Goal: Task Accomplishment & Management: Use online tool/utility

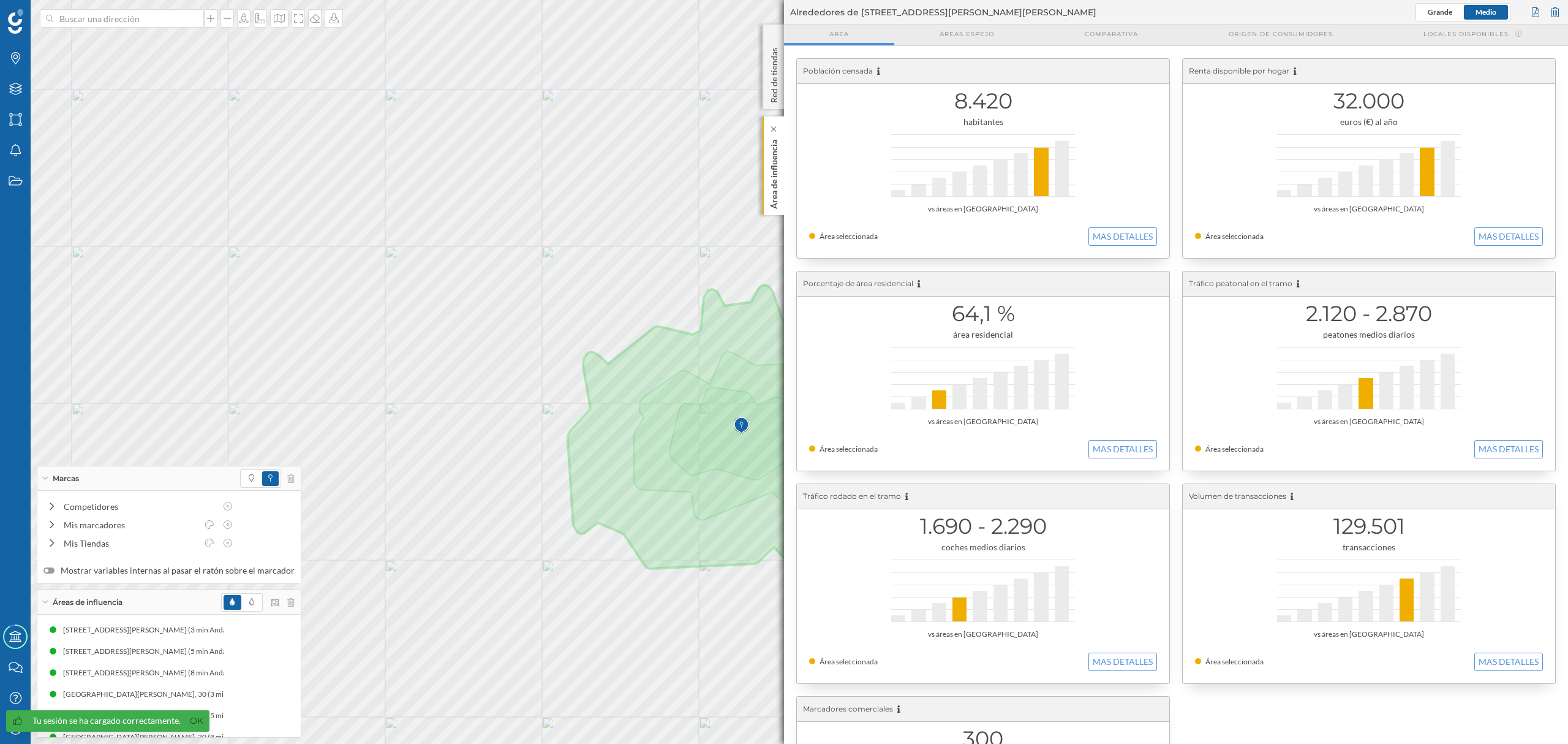
click at [776, 188] on p "Área de influencia" at bounding box center [774, 172] width 12 height 74
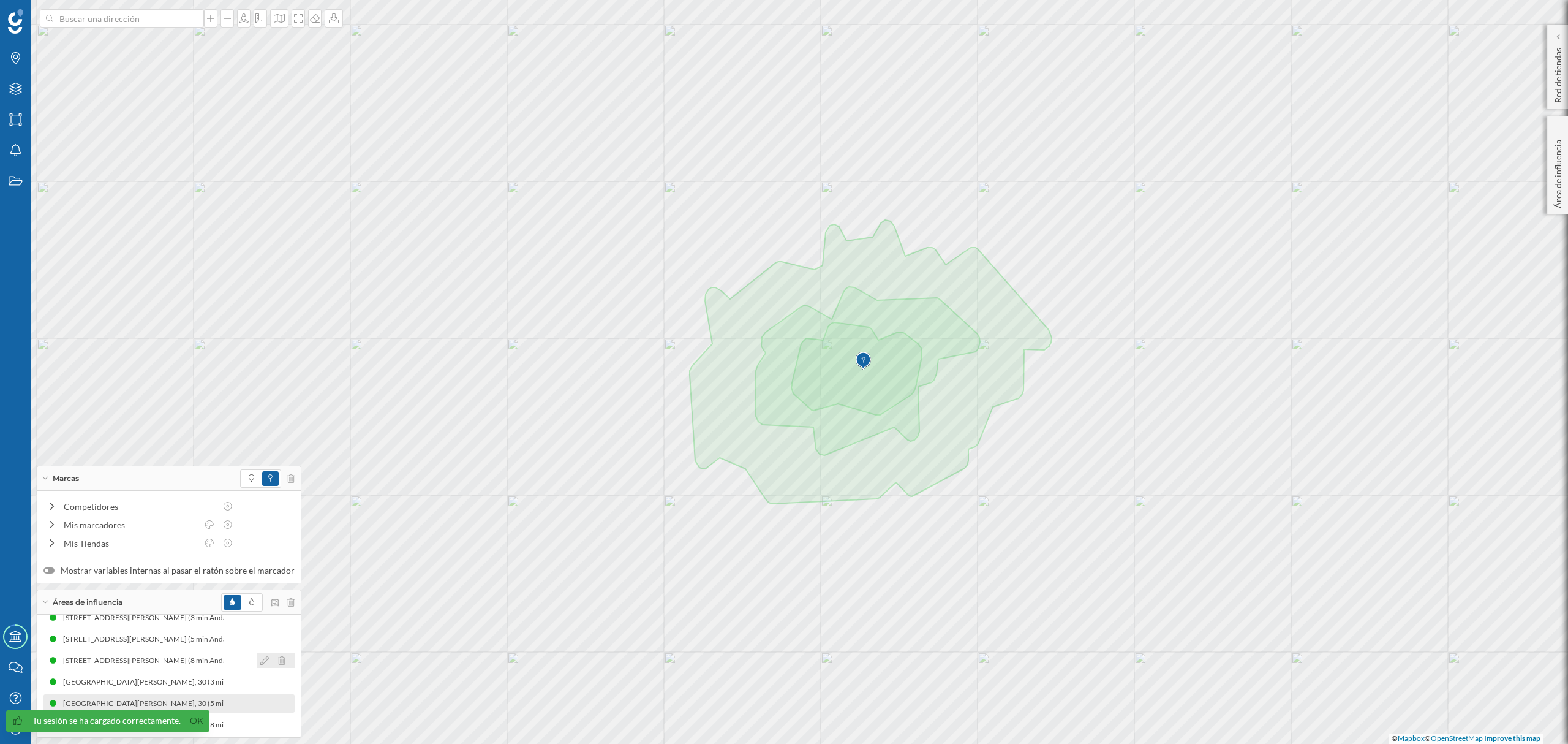
scroll to position [15, 0]
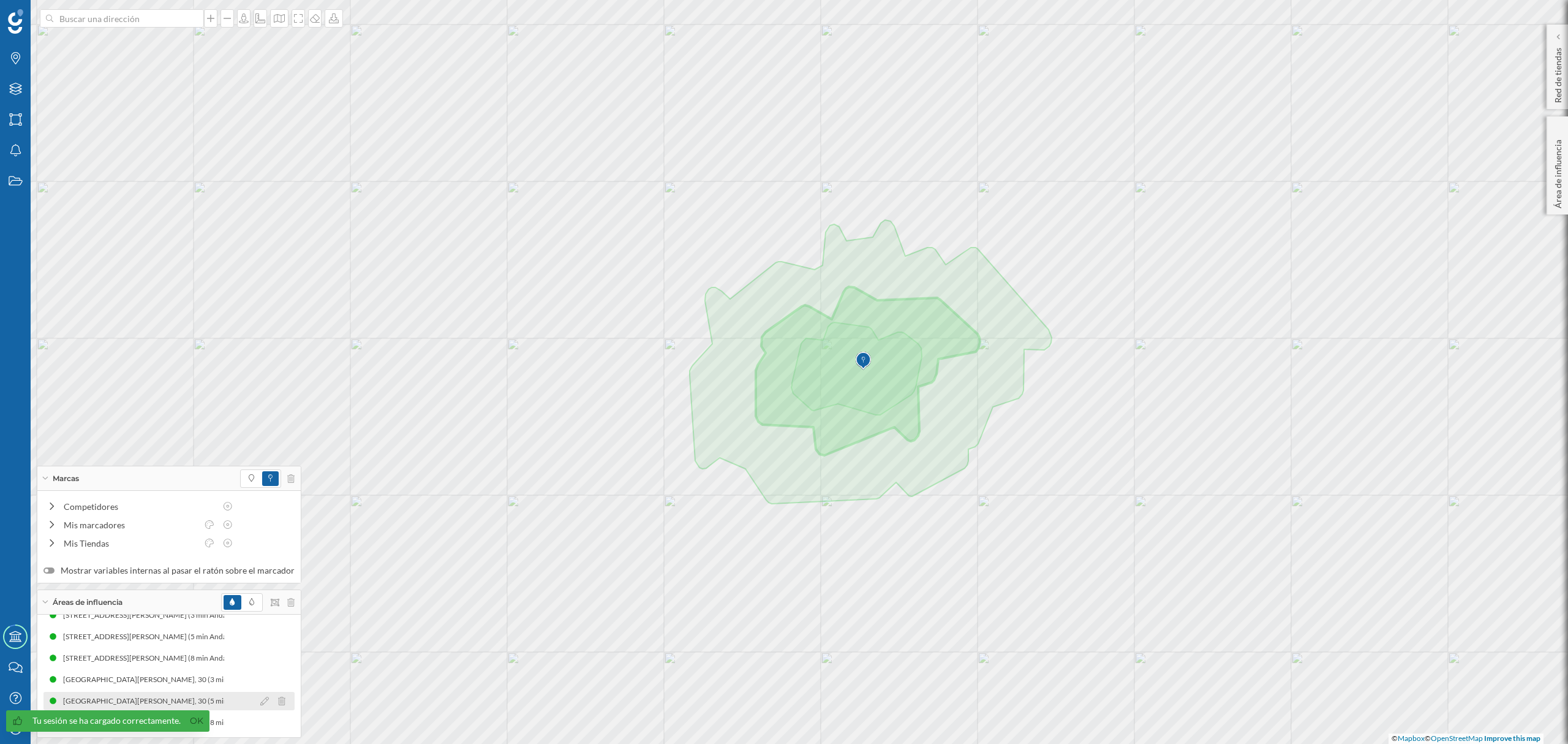
click at [150, 703] on div "[GEOGRAPHIC_DATA][PERSON_NAME], 30 (5 min Andando)" at bounding box center [165, 701] width 205 height 12
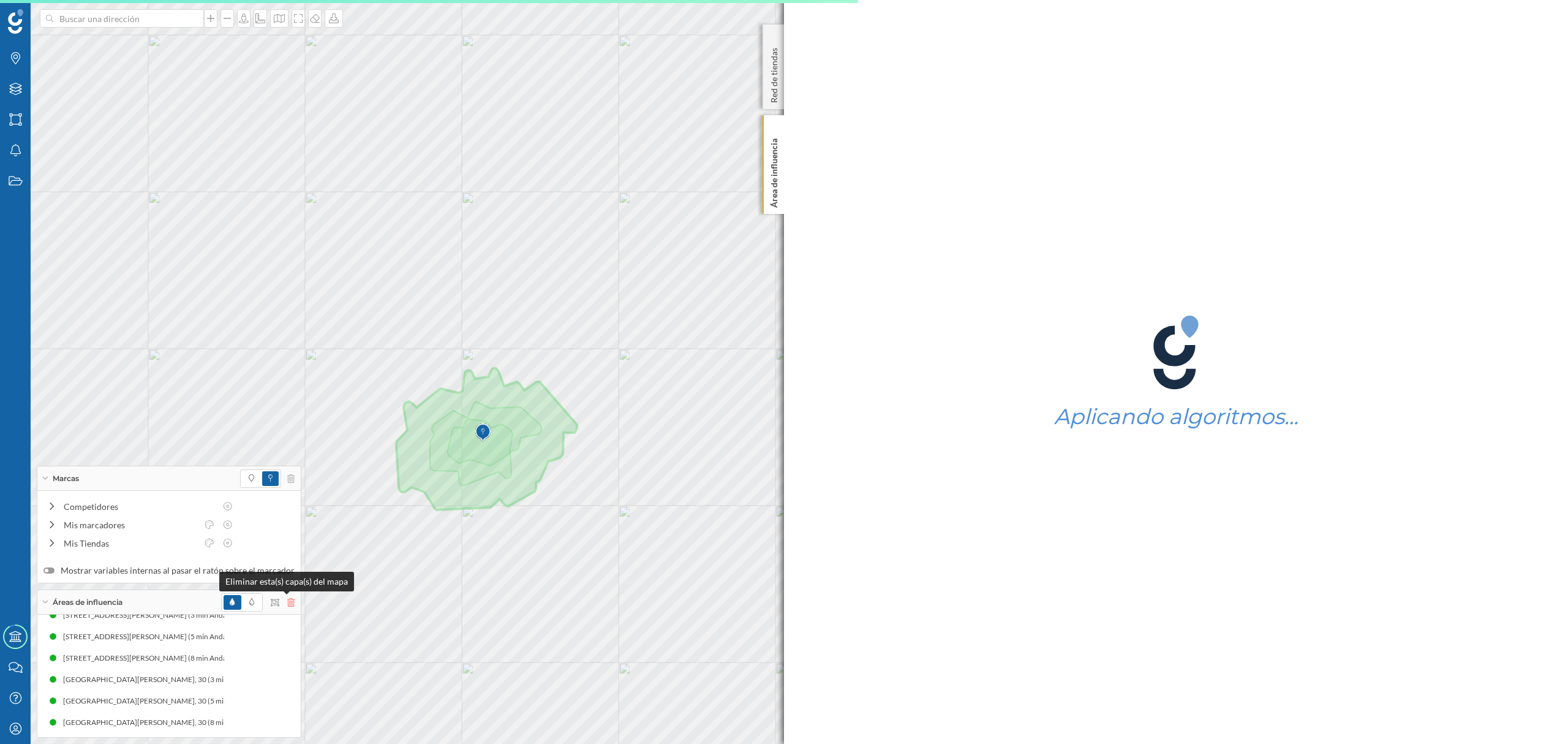
click at [287, 604] on icon at bounding box center [291, 603] width 7 height 9
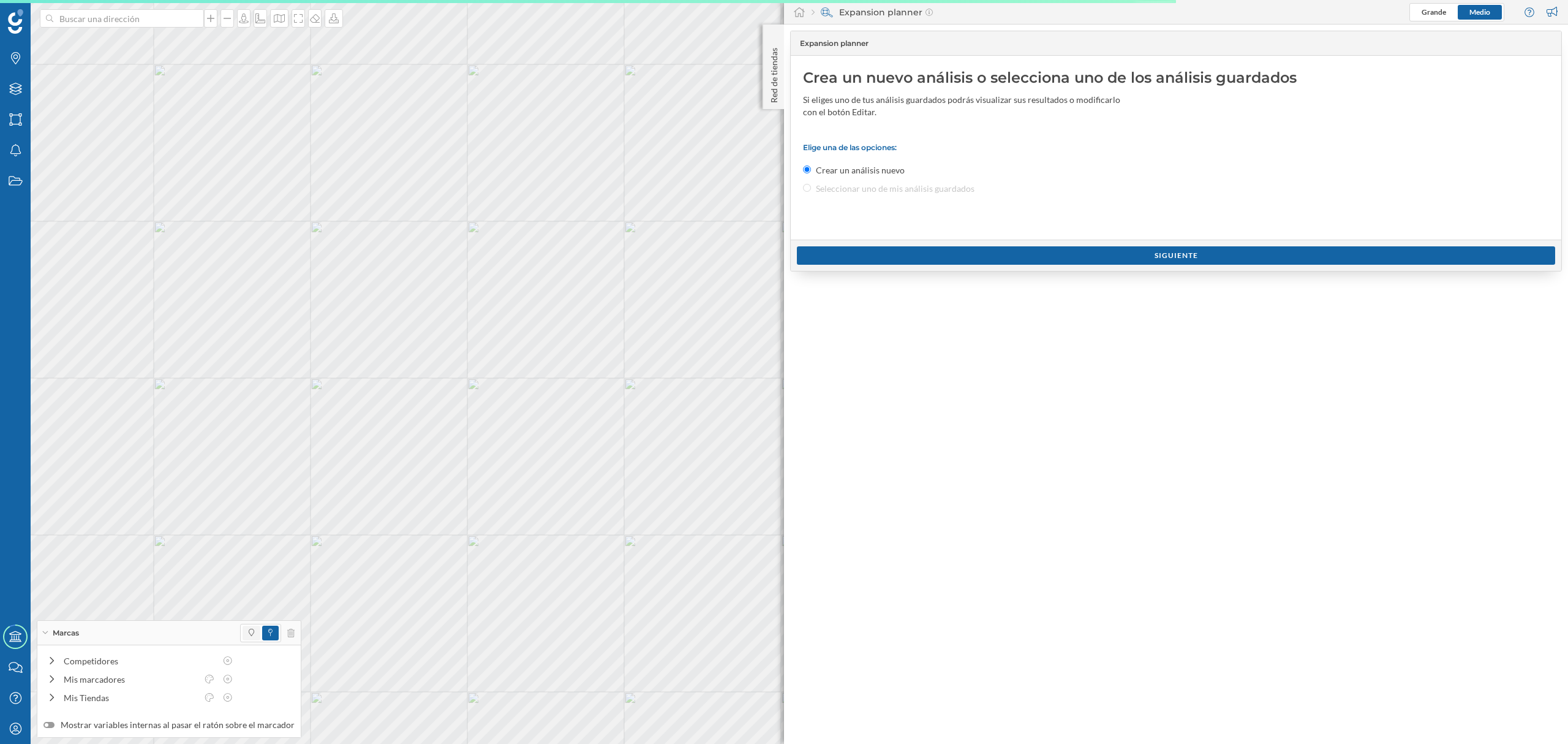
click at [248, 627] on span at bounding box center [251, 633] width 6 height 11
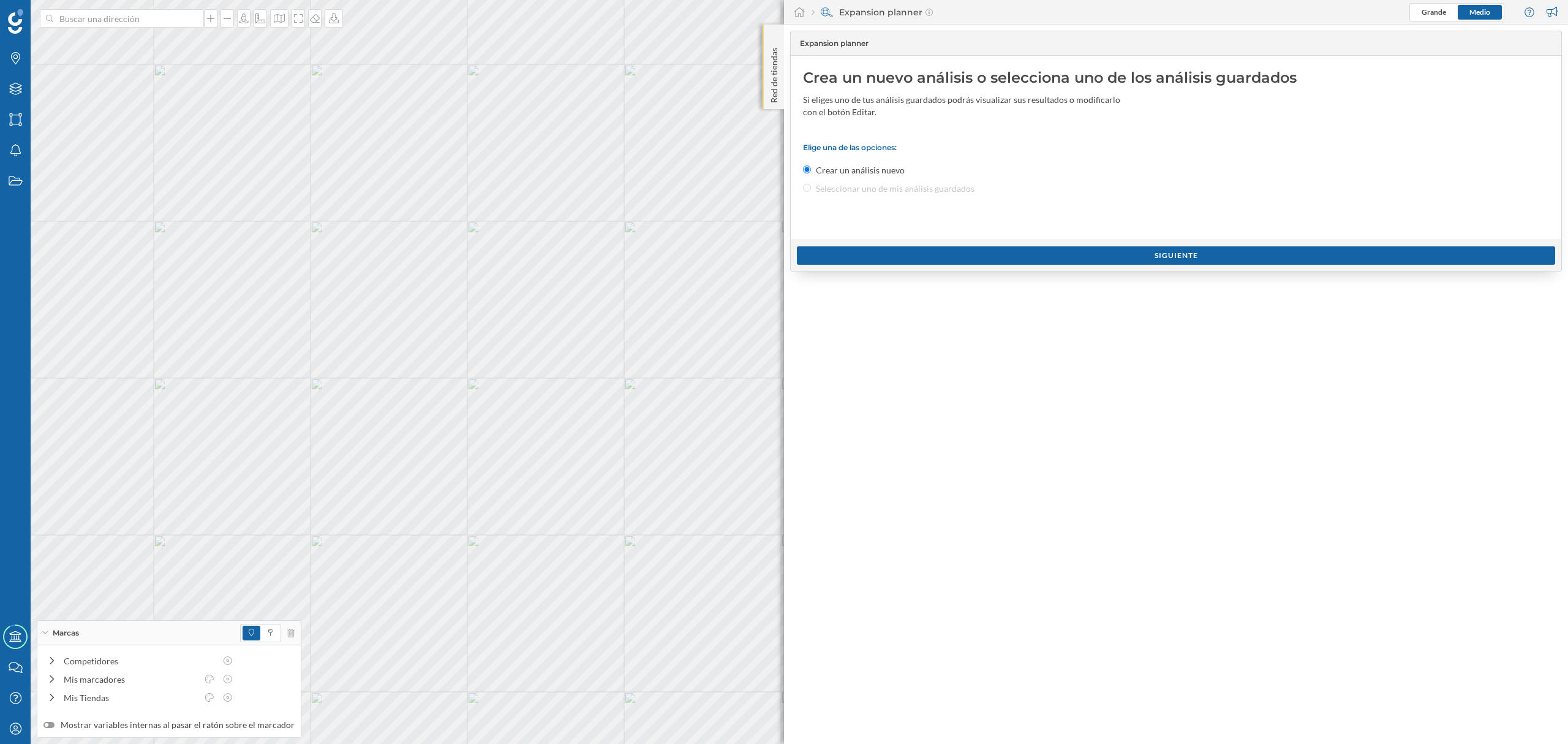
click at [777, 91] on p "Red de tiendas" at bounding box center [774, 73] width 12 height 60
click at [134, 25] on input at bounding box center [121, 19] width 138 height 19
paste input "[STREET_ADDRESS][PERSON_NAME]"
type input "[STREET_ADDRESS][PERSON_NAME]"
click at [148, 48] on icon "[GEOGRAPHIC_DATA], [GEOGRAPHIC_DATA]" at bounding box center [144, 52] width 163 height 10
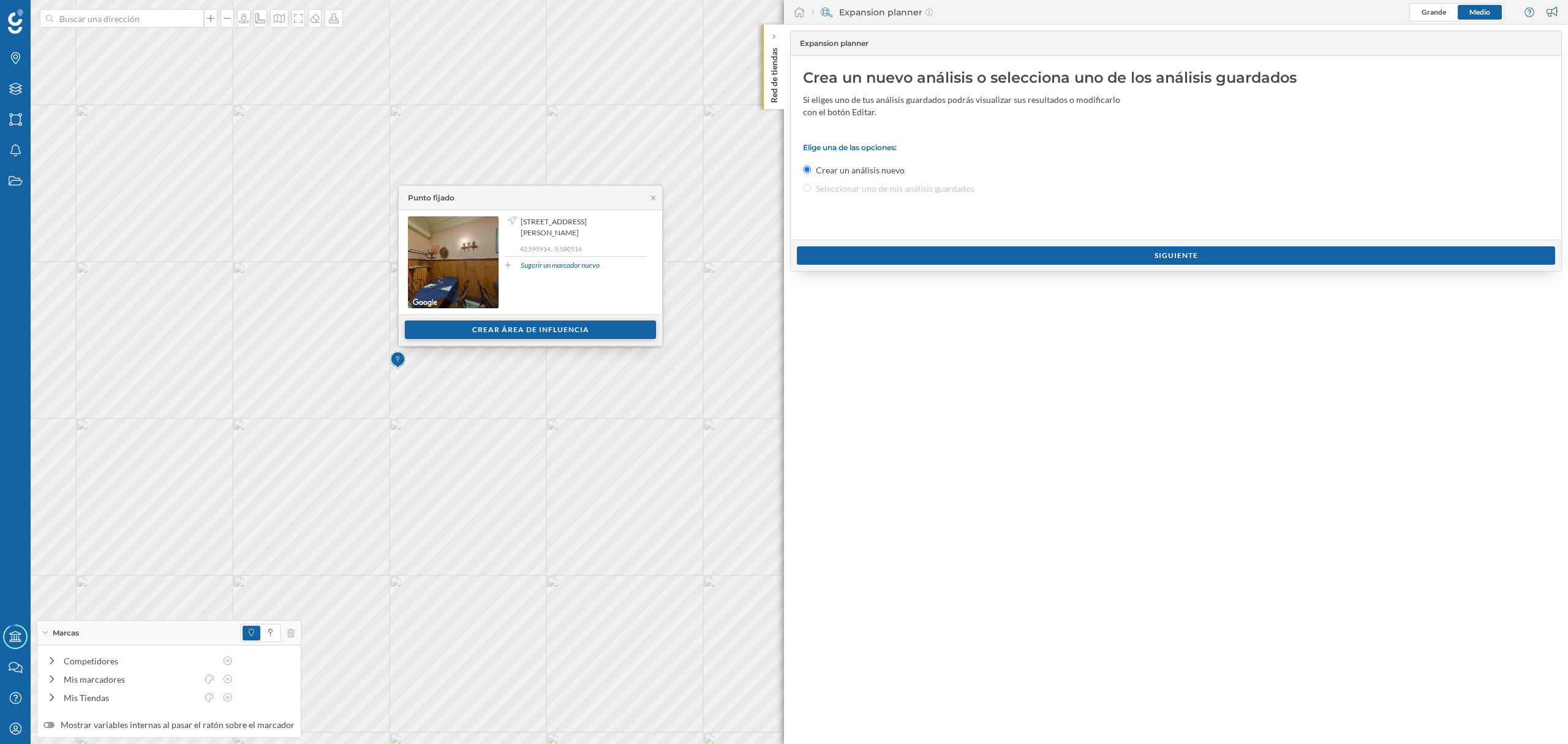
click at [489, 331] on div "Crear área de influencia" at bounding box center [530, 330] width 251 height 19
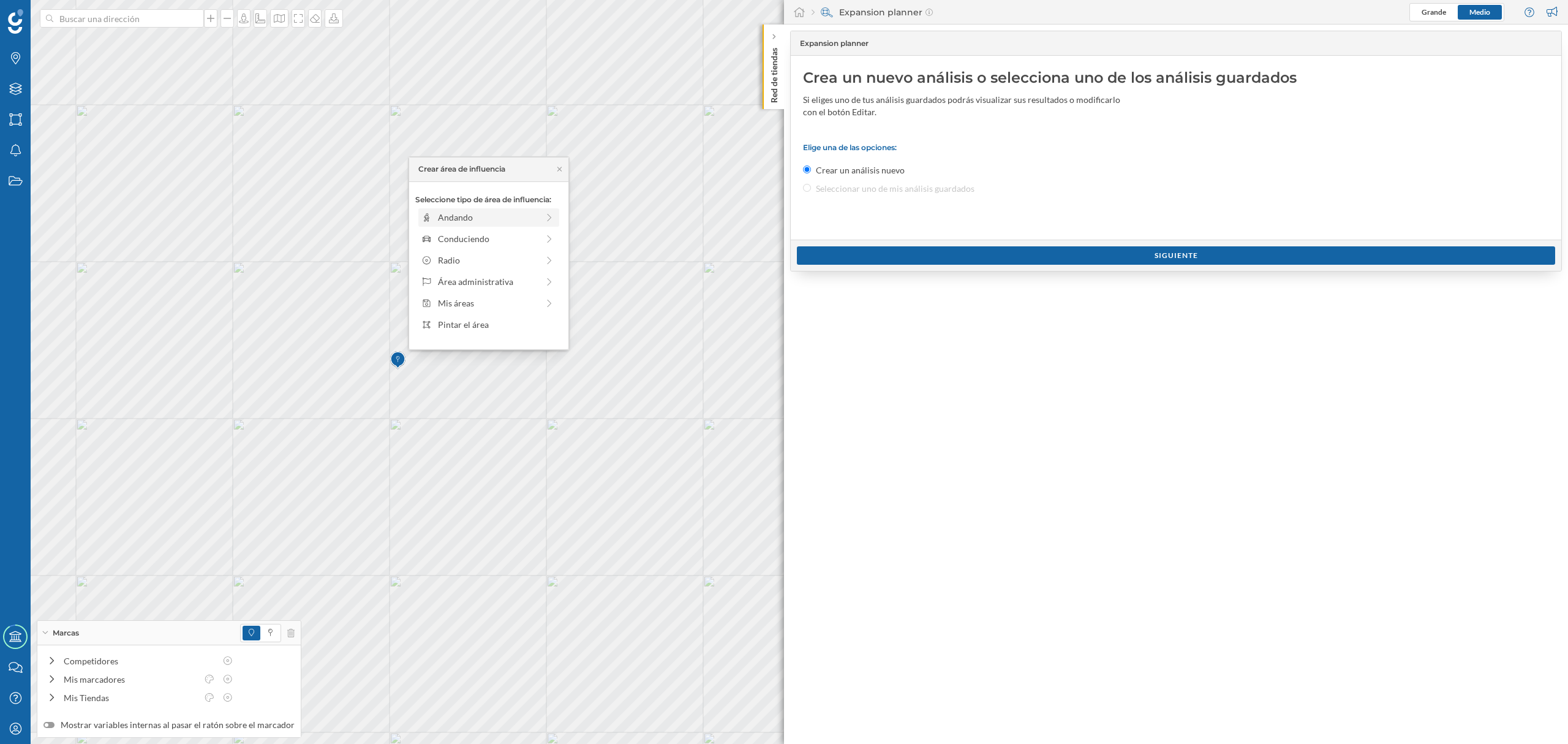
click at [498, 217] on div "Andando" at bounding box center [488, 217] width 100 height 13
click at [486, 310] on div "Crear área de influencia" at bounding box center [489, 305] width 147 height 19
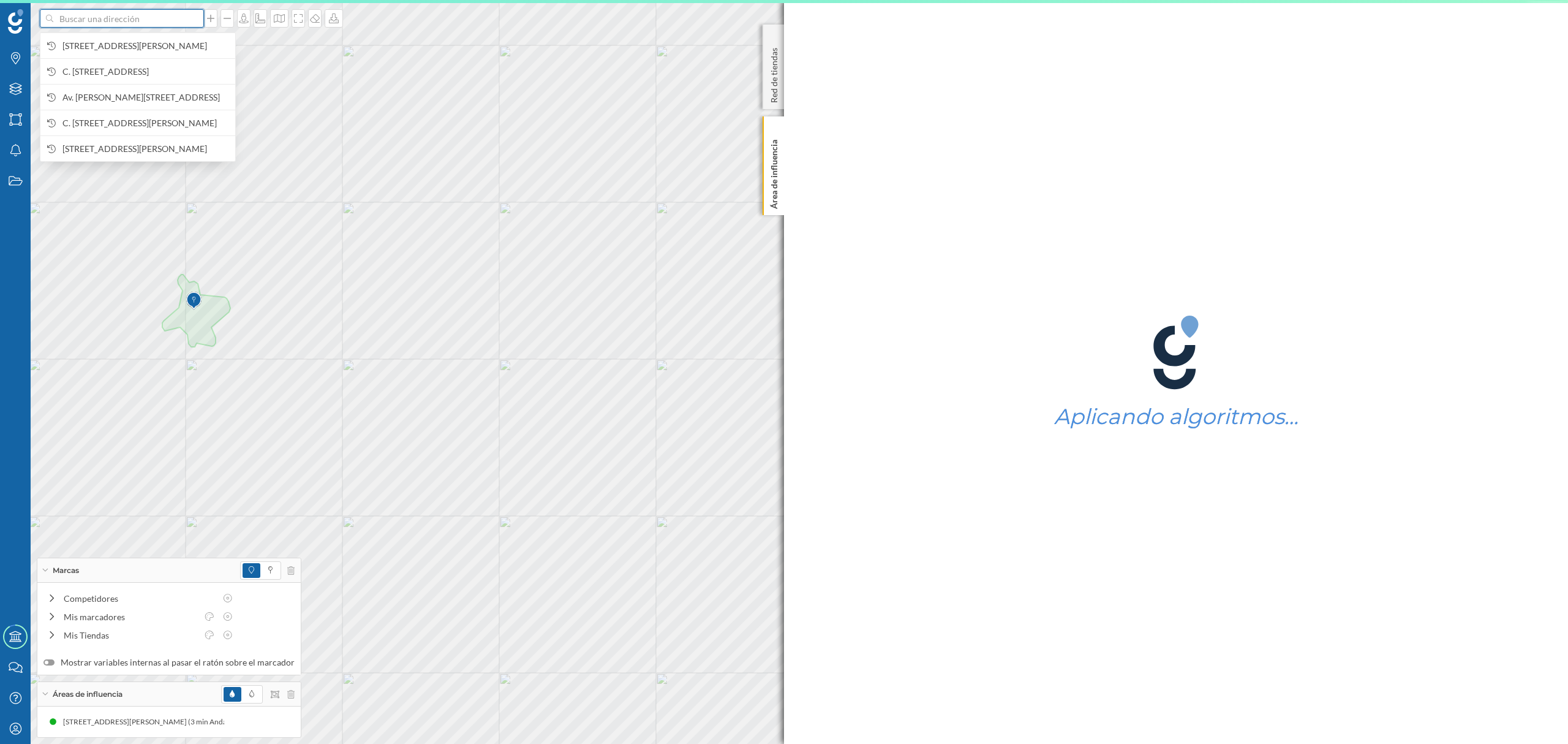
click at [128, 19] on input at bounding box center [121, 19] width 138 height 19
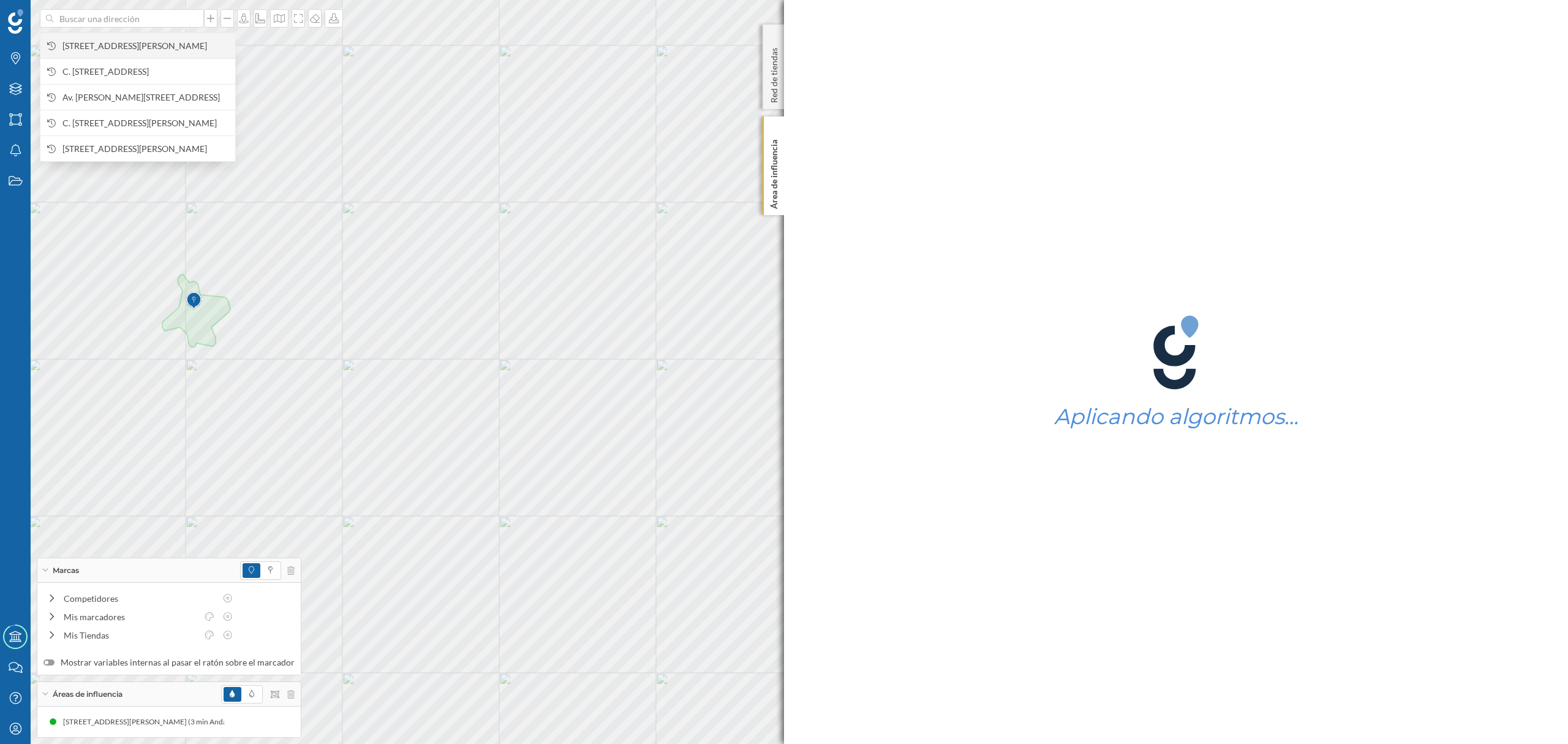
click at [136, 38] on div "[STREET_ADDRESS][PERSON_NAME]" at bounding box center [138, 46] width 195 height 26
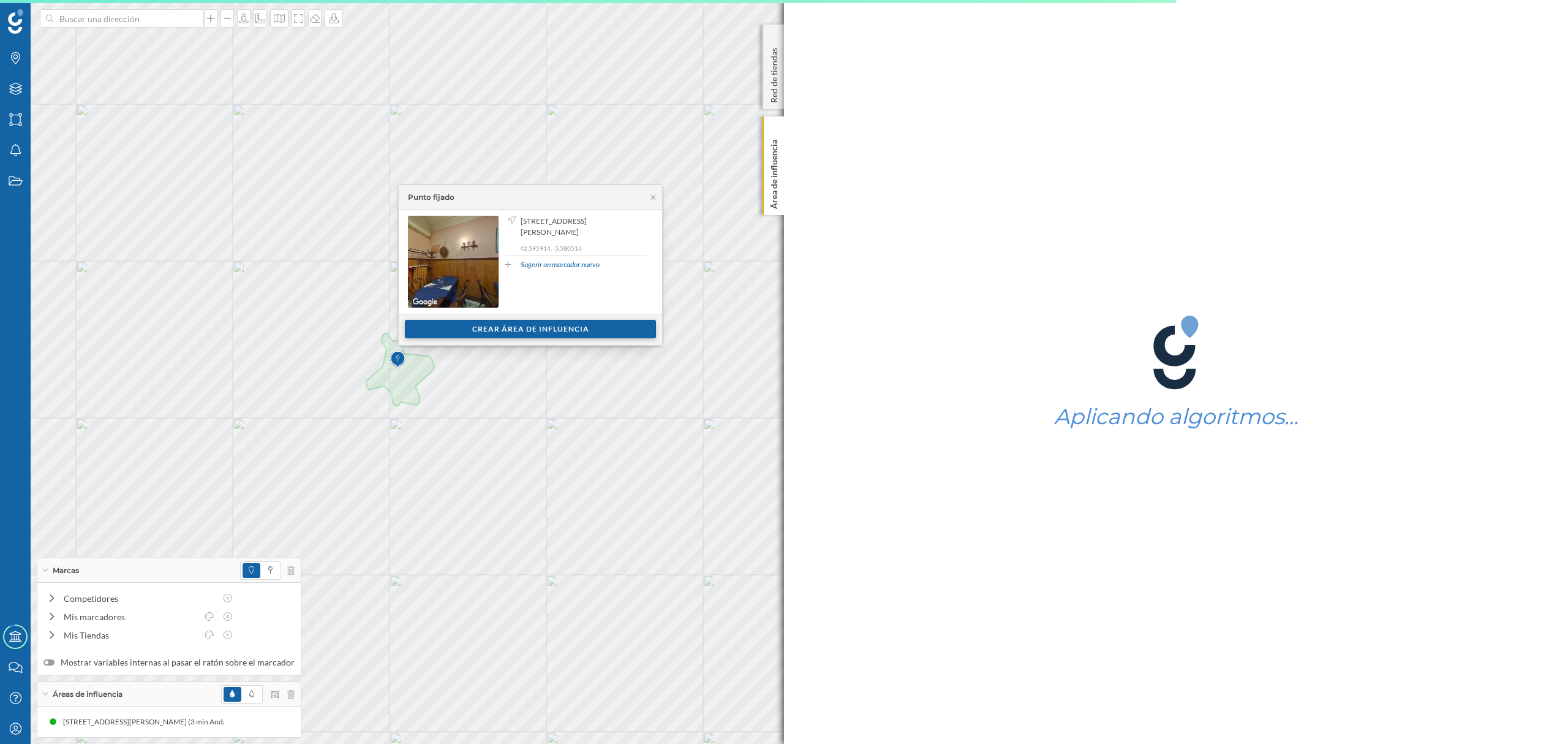
click at [477, 338] on div "Crear área de influencia" at bounding box center [530, 329] width 251 height 19
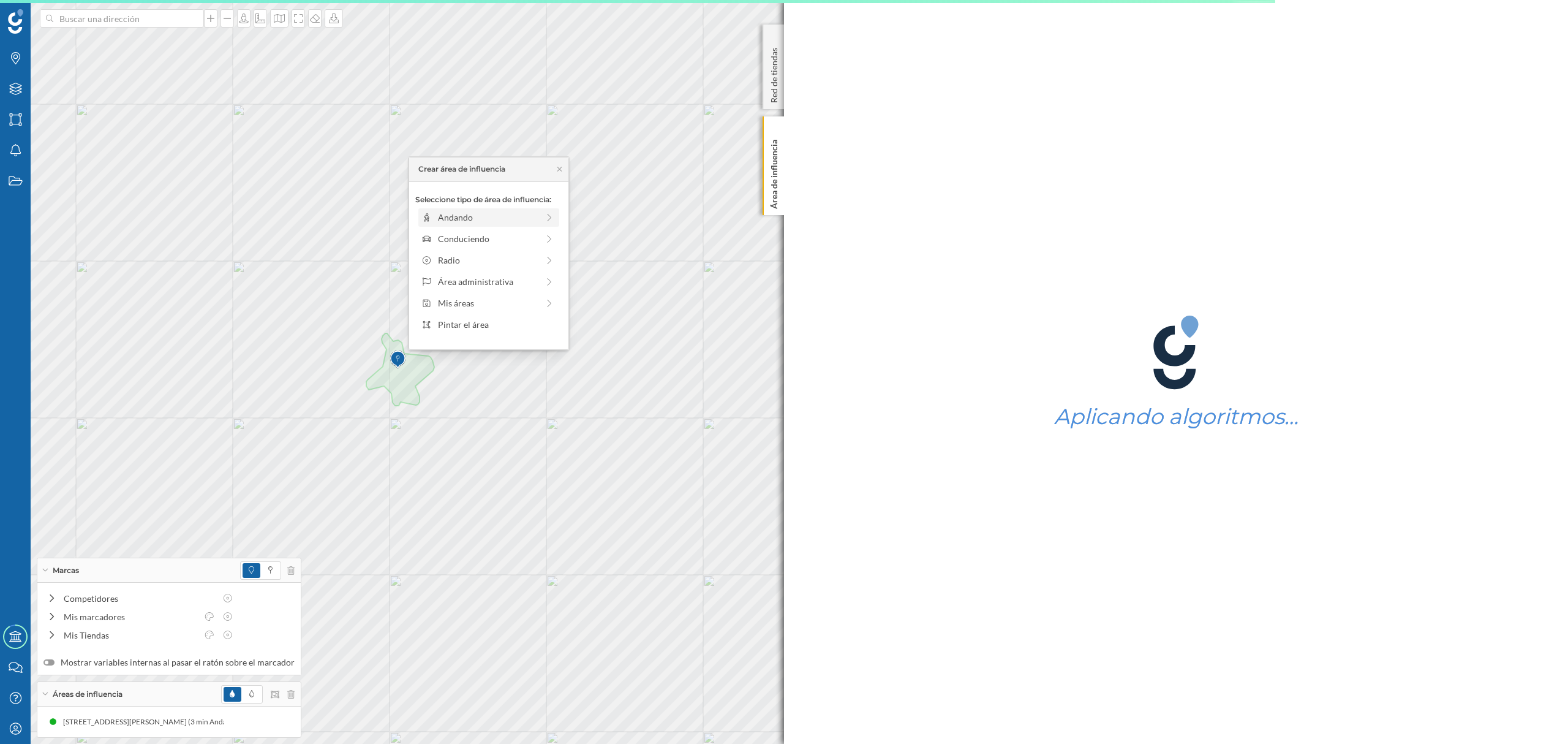
click at [445, 212] on div "Andando" at bounding box center [488, 217] width 100 height 13
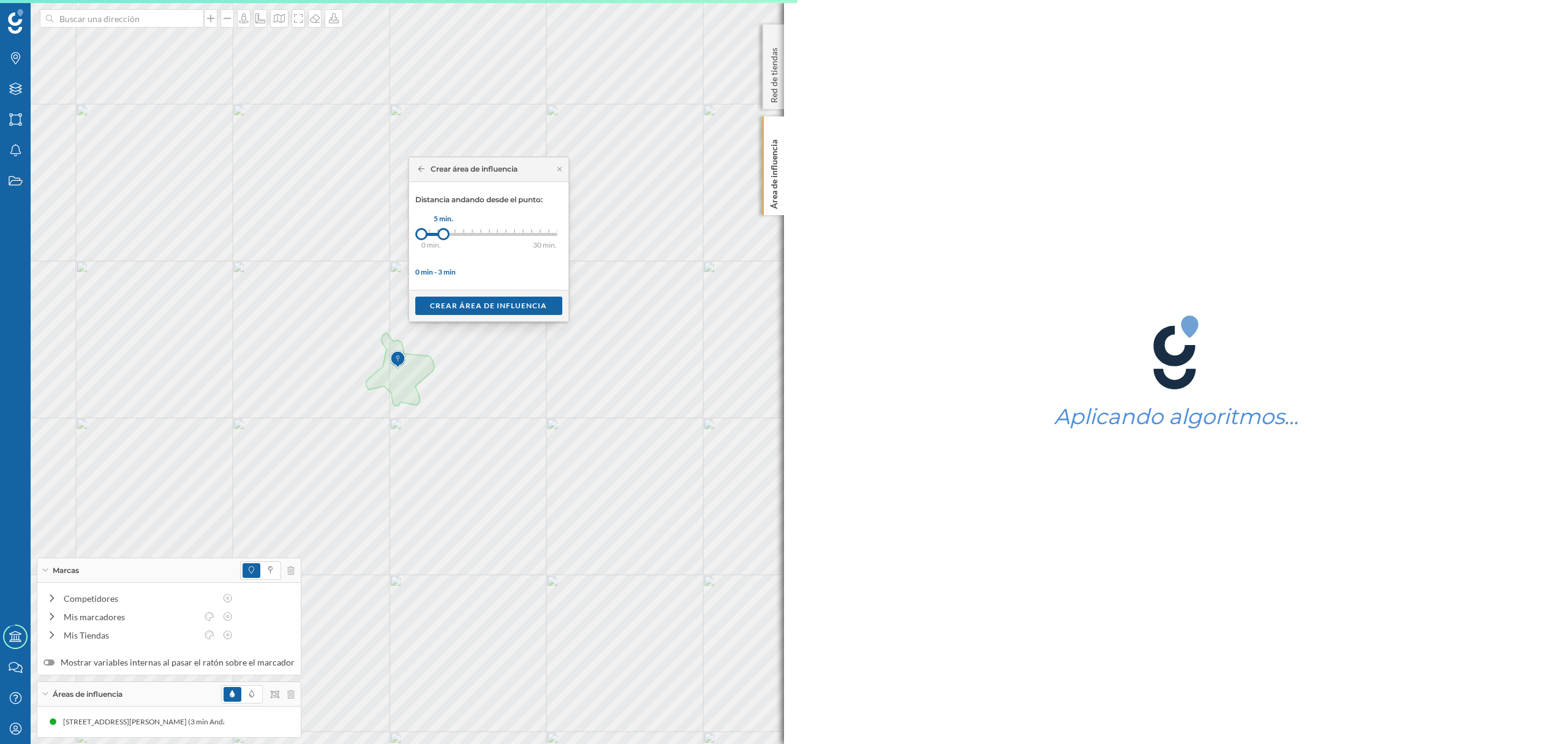
drag, startPoint x: 427, startPoint y: 234, endPoint x: 444, endPoint y: 237, distance: 17.3
click at [444, 237] on div at bounding box center [443, 234] width 12 height 12
click at [482, 305] on div "Crear área de influencia" at bounding box center [489, 305] width 147 height 19
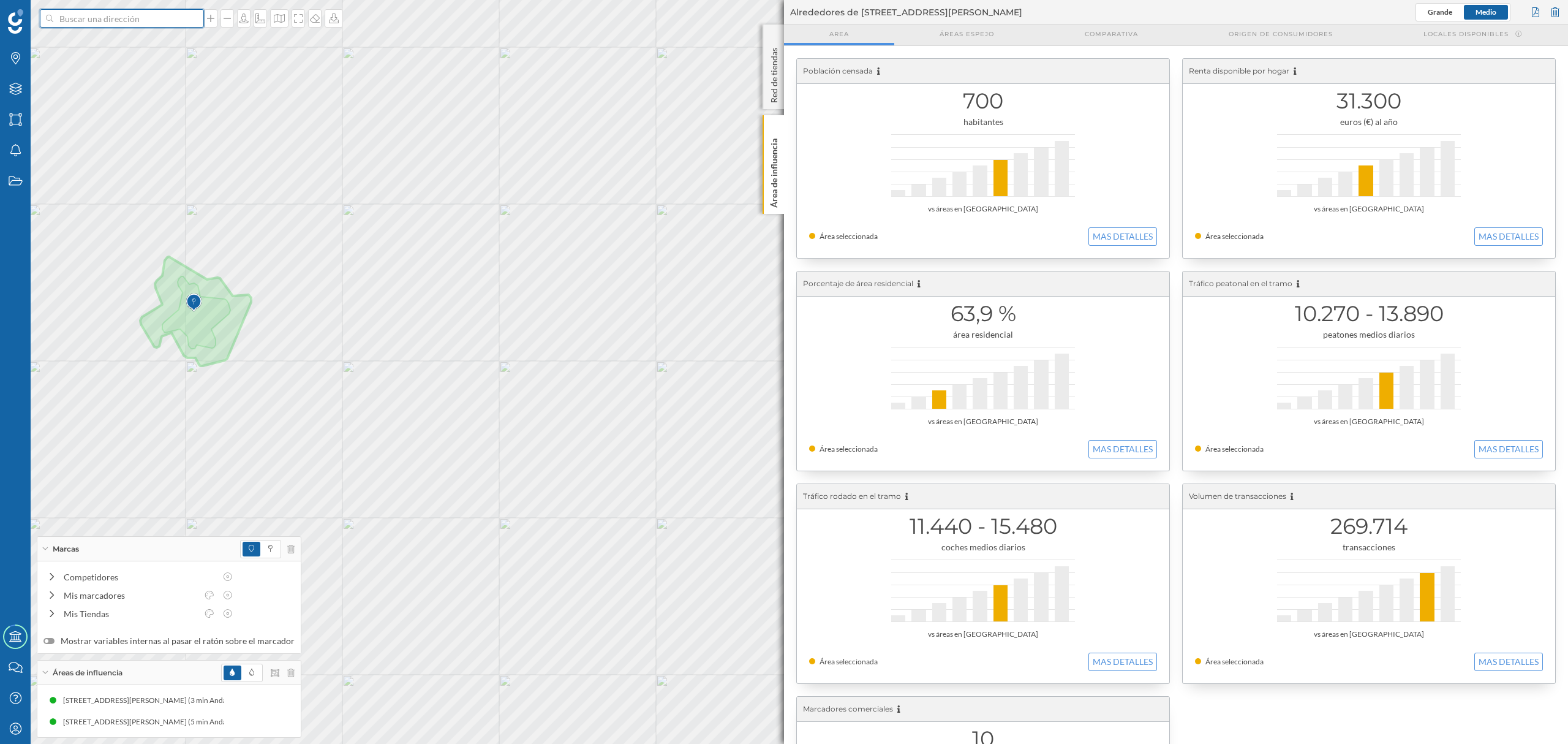
click at [143, 20] on input at bounding box center [121, 19] width 138 height 19
click at [143, 44] on span "[STREET_ADDRESS][PERSON_NAME]" at bounding box center [146, 46] width 166 height 12
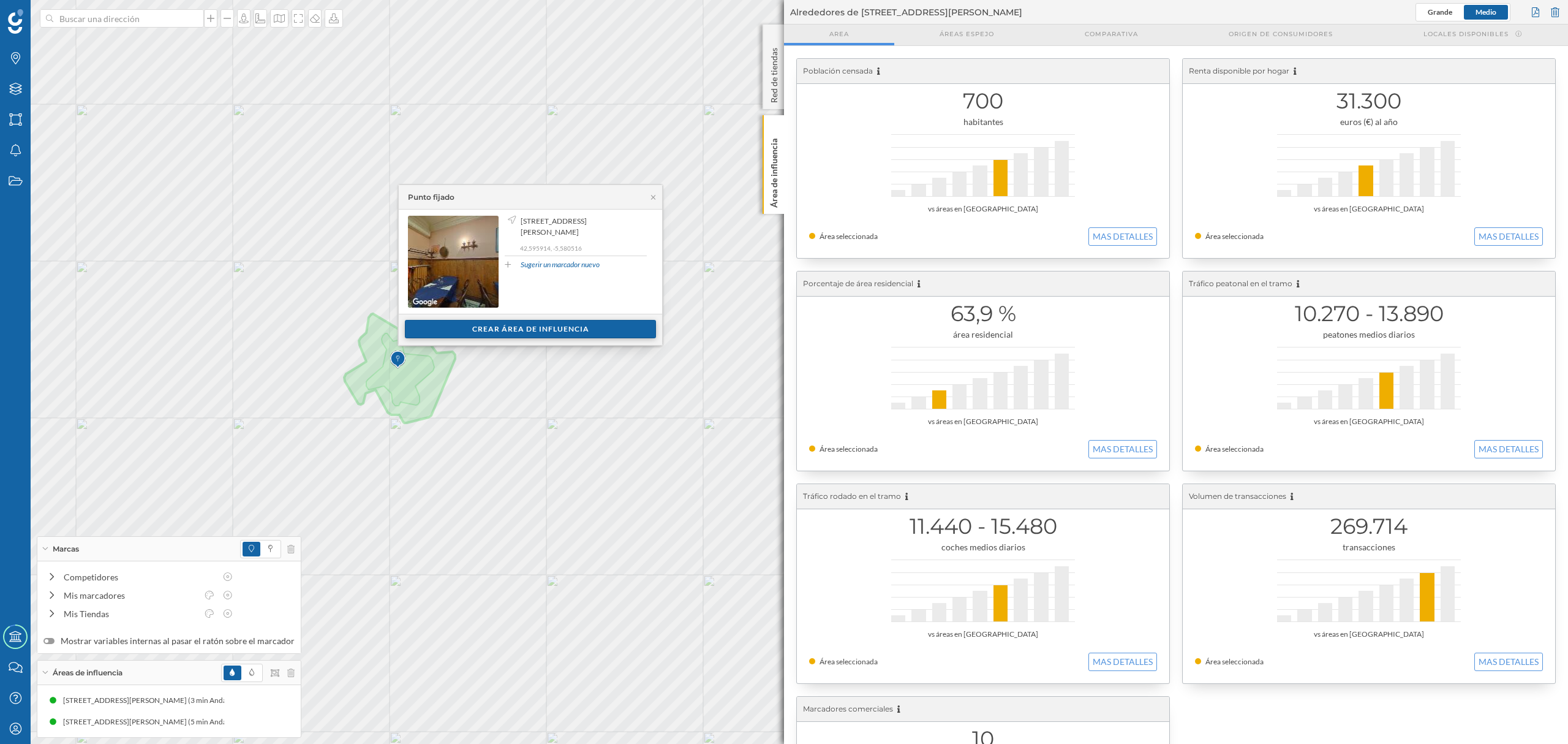
click at [461, 324] on div "Crear área de influencia" at bounding box center [530, 329] width 251 height 19
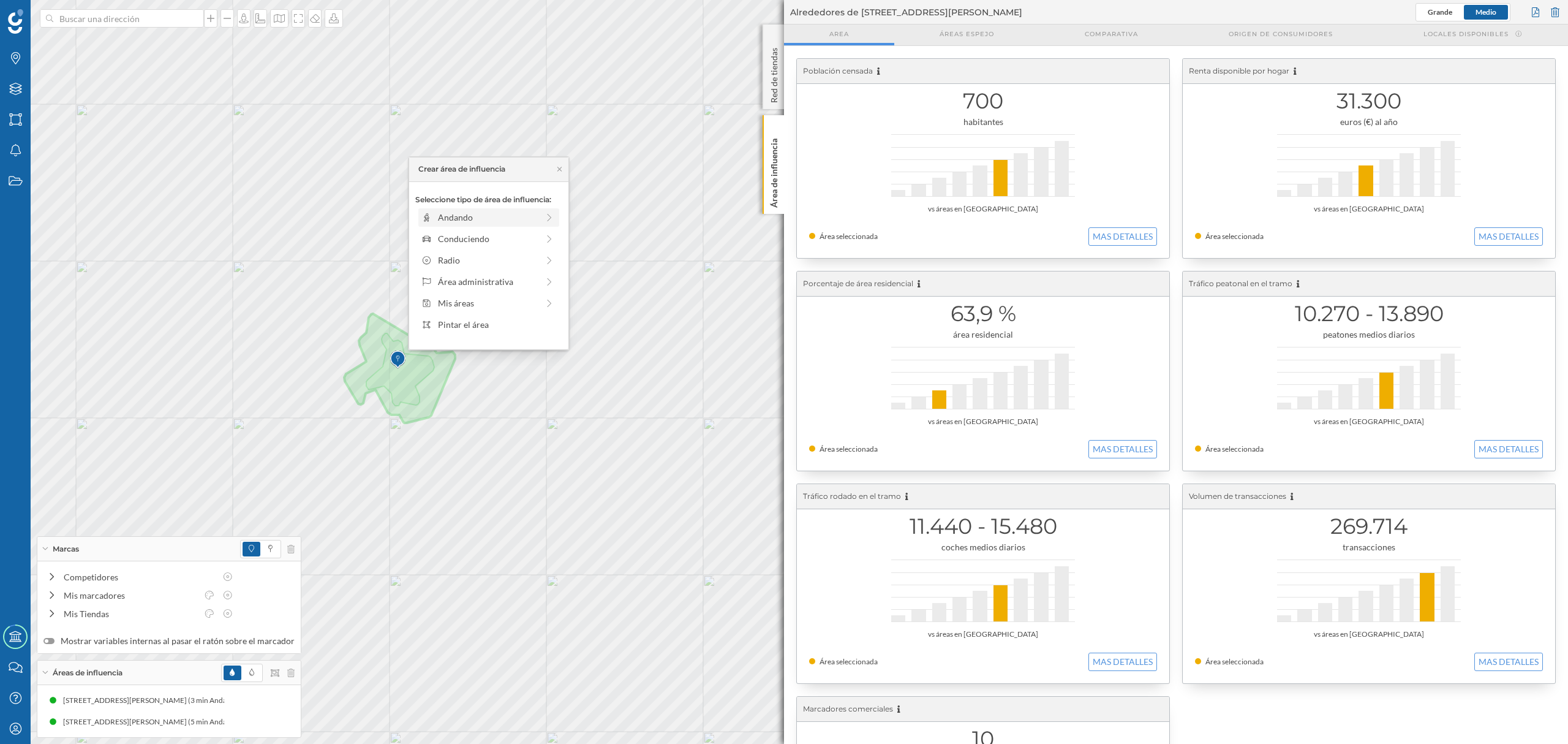
click at [444, 218] on div "Andando" at bounding box center [488, 217] width 100 height 13
drag, startPoint x: 430, startPoint y: 237, endPoint x: 470, endPoint y: 237, distance: 40.0
click at [470, 237] on div at bounding box center [470, 234] width 12 height 12
click at [475, 303] on div "Crear área de influencia" at bounding box center [489, 305] width 147 height 19
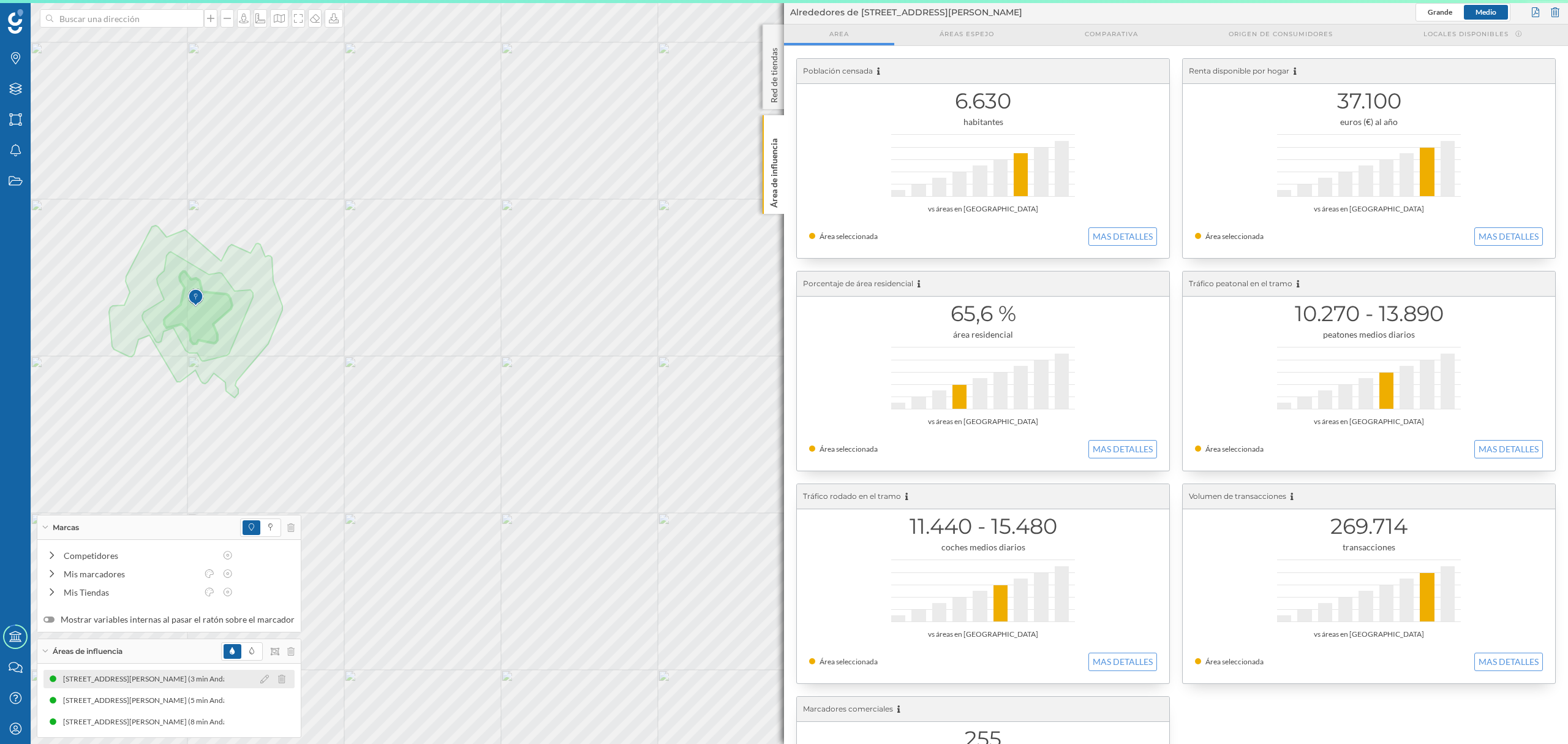
click at [167, 680] on div "[STREET_ADDRESS][PERSON_NAME] (3 min Andando)" at bounding box center [155, 679] width 185 height 12
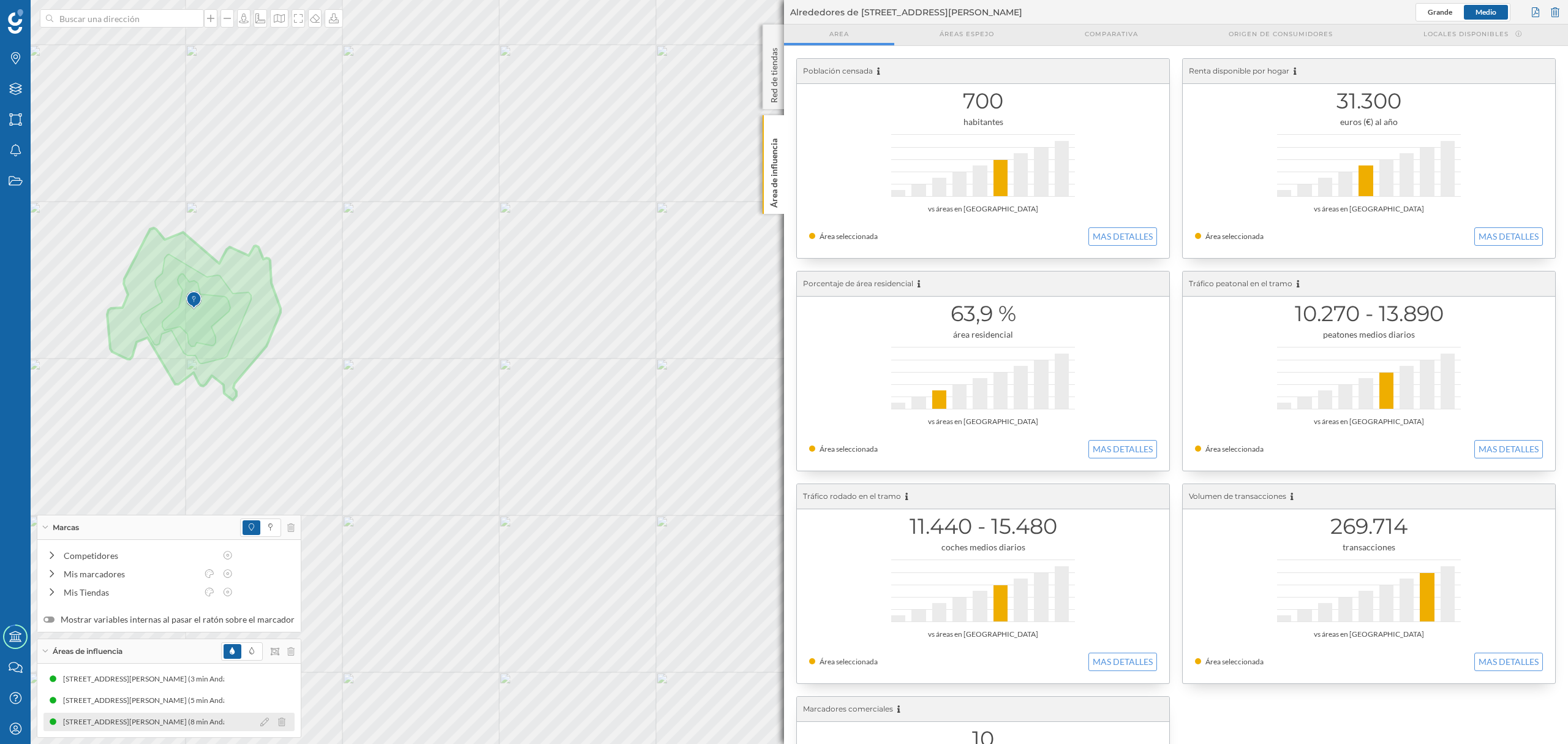
click at [170, 724] on div "[STREET_ADDRESS][PERSON_NAME] (8 min Andando)" at bounding box center [155, 722] width 185 height 12
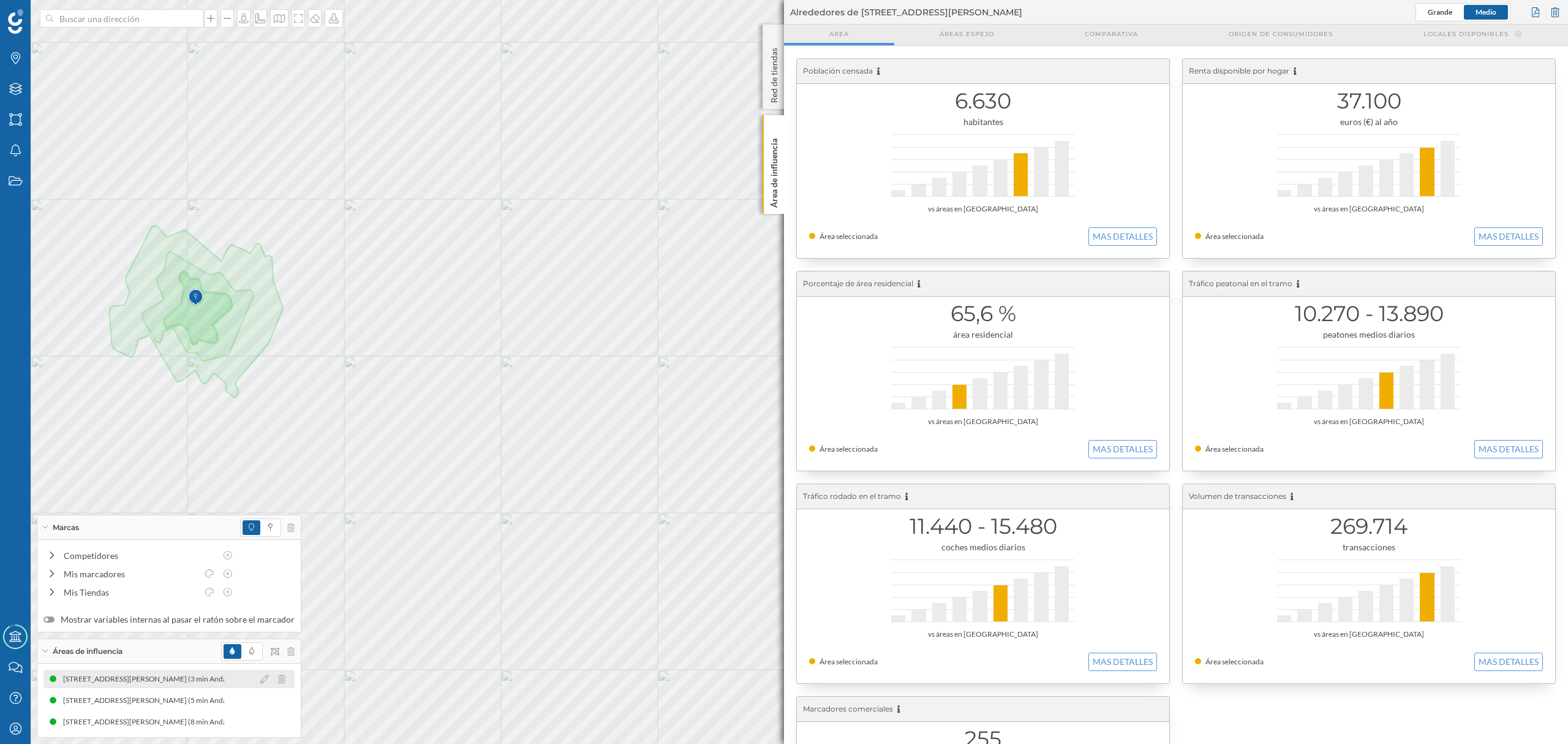
click at [248, 677] on div "[STREET_ADDRESS][PERSON_NAME] (3 min Andando)" at bounding box center [340, 679] width 185 height 12
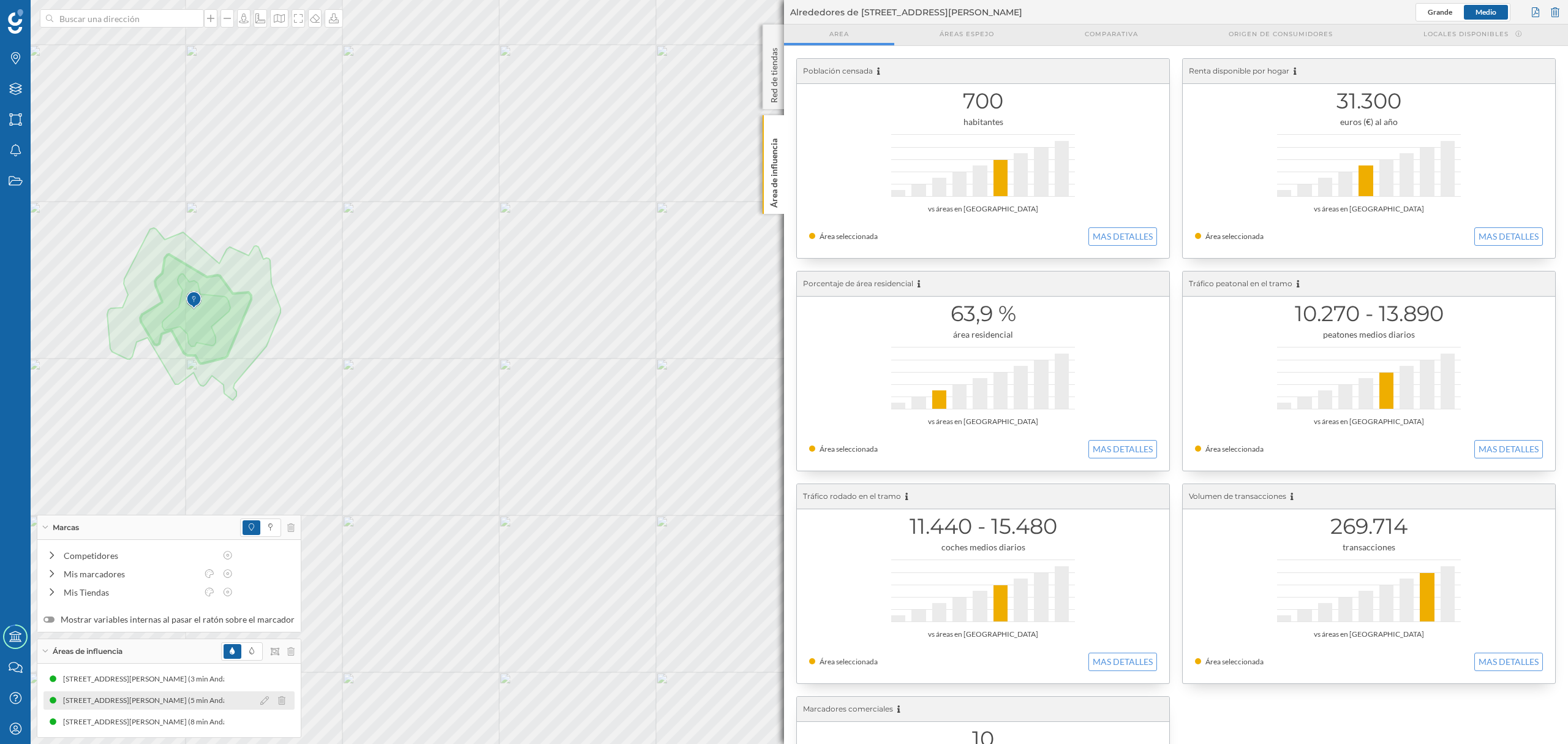
click at [168, 696] on div "[STREET_ADDRESS][PERSON_NAME] (5 min Andando)" at bounding box center [155, 701] width 185 height 12
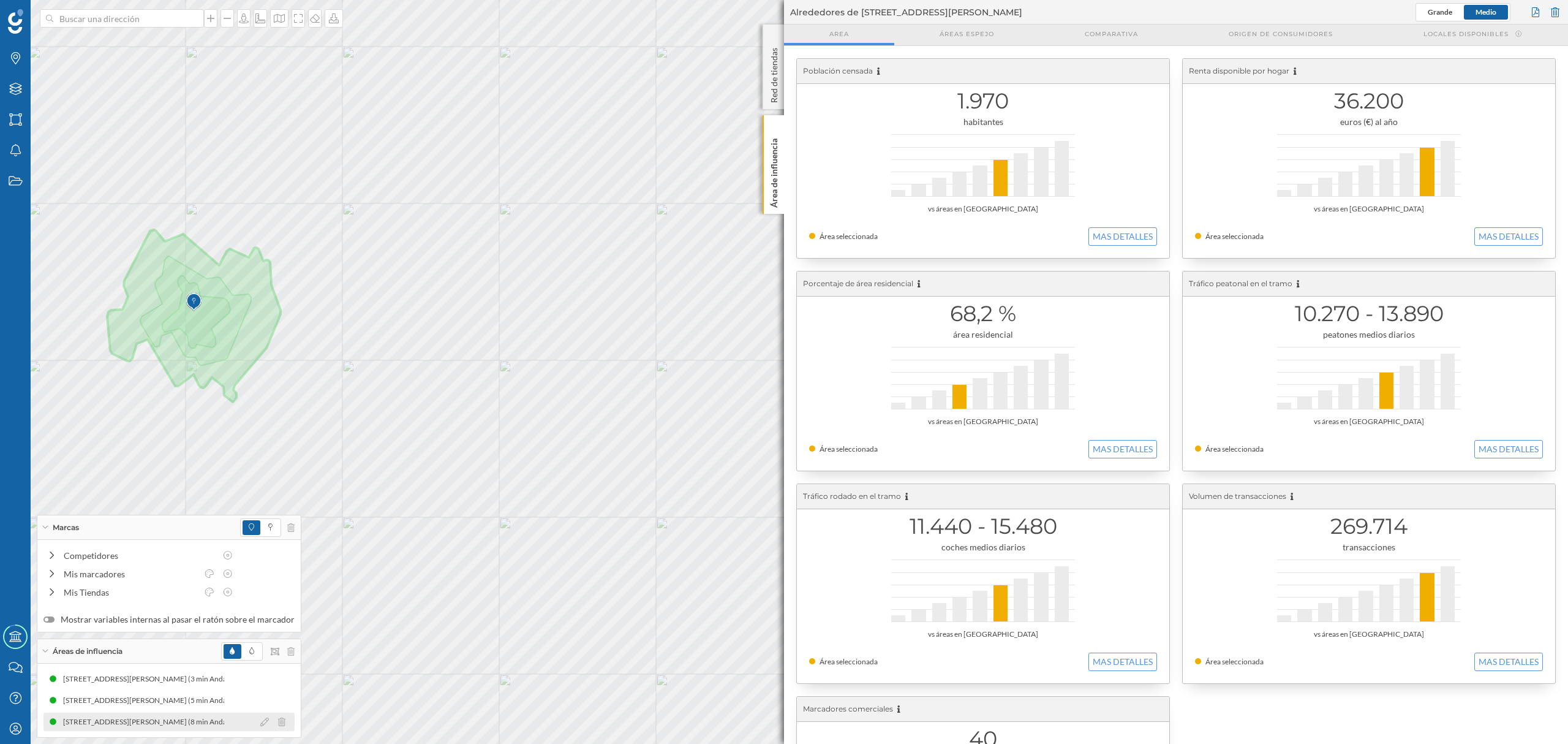
click at [207, 721] on div "[STREET_ADDRESS][PERSON_NAME] (8 min Andando)" at bounding box center [155, 722] width 185 height 12
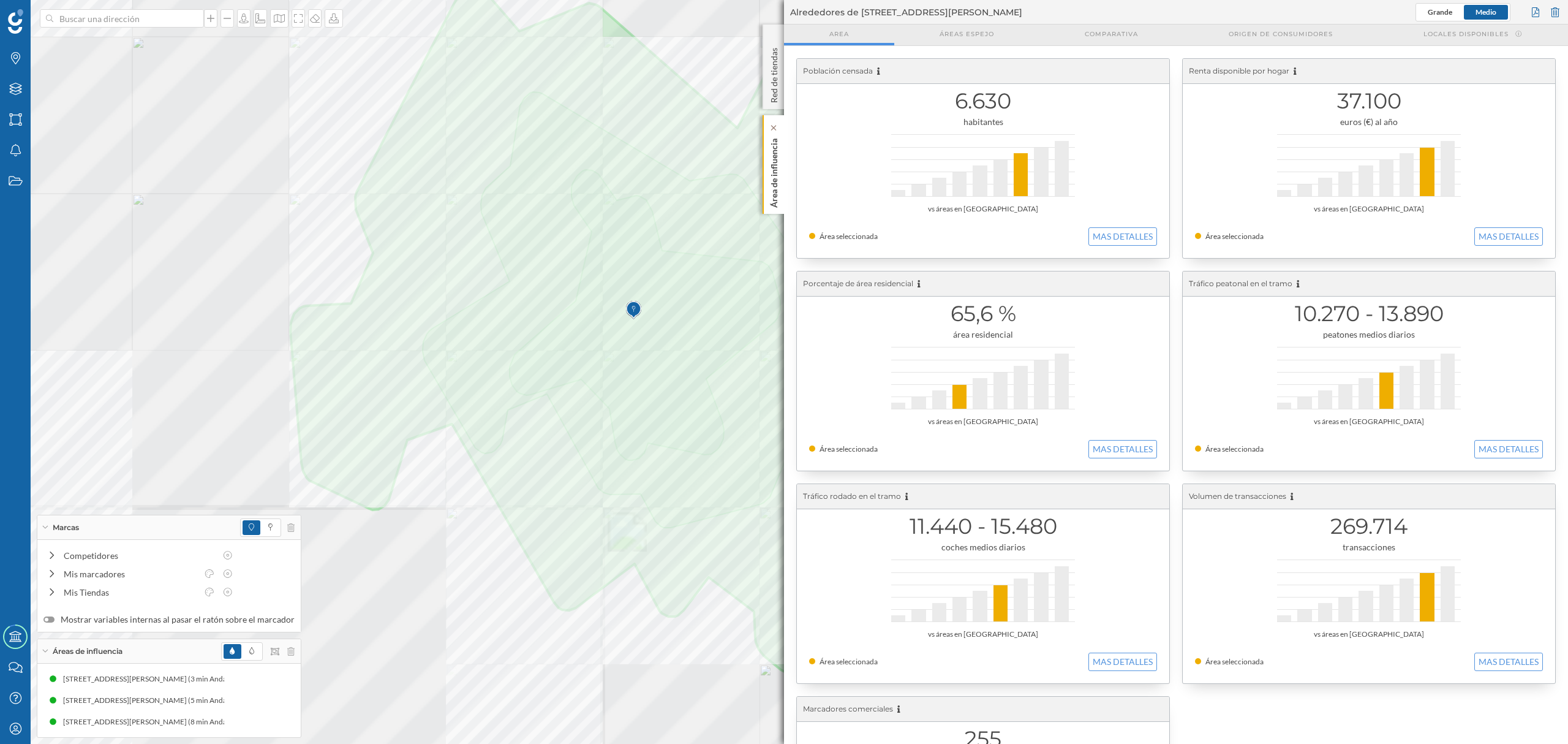
click at [782, 202] on div "Área de influencia" at bounding box center [773, 165] width 22 height 99
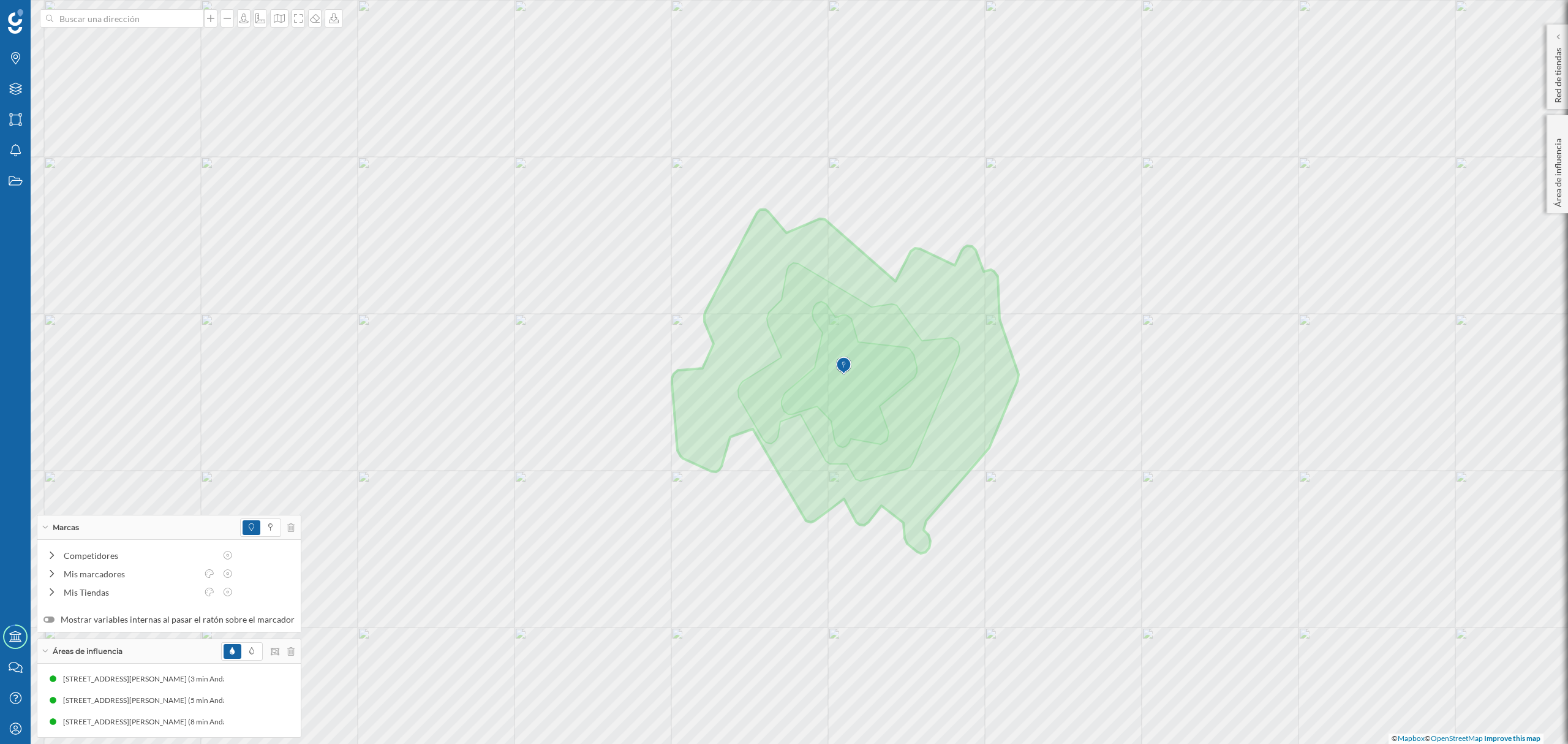
click at [282, 658] on div at bounding box center [258, 651] width 73 height 19
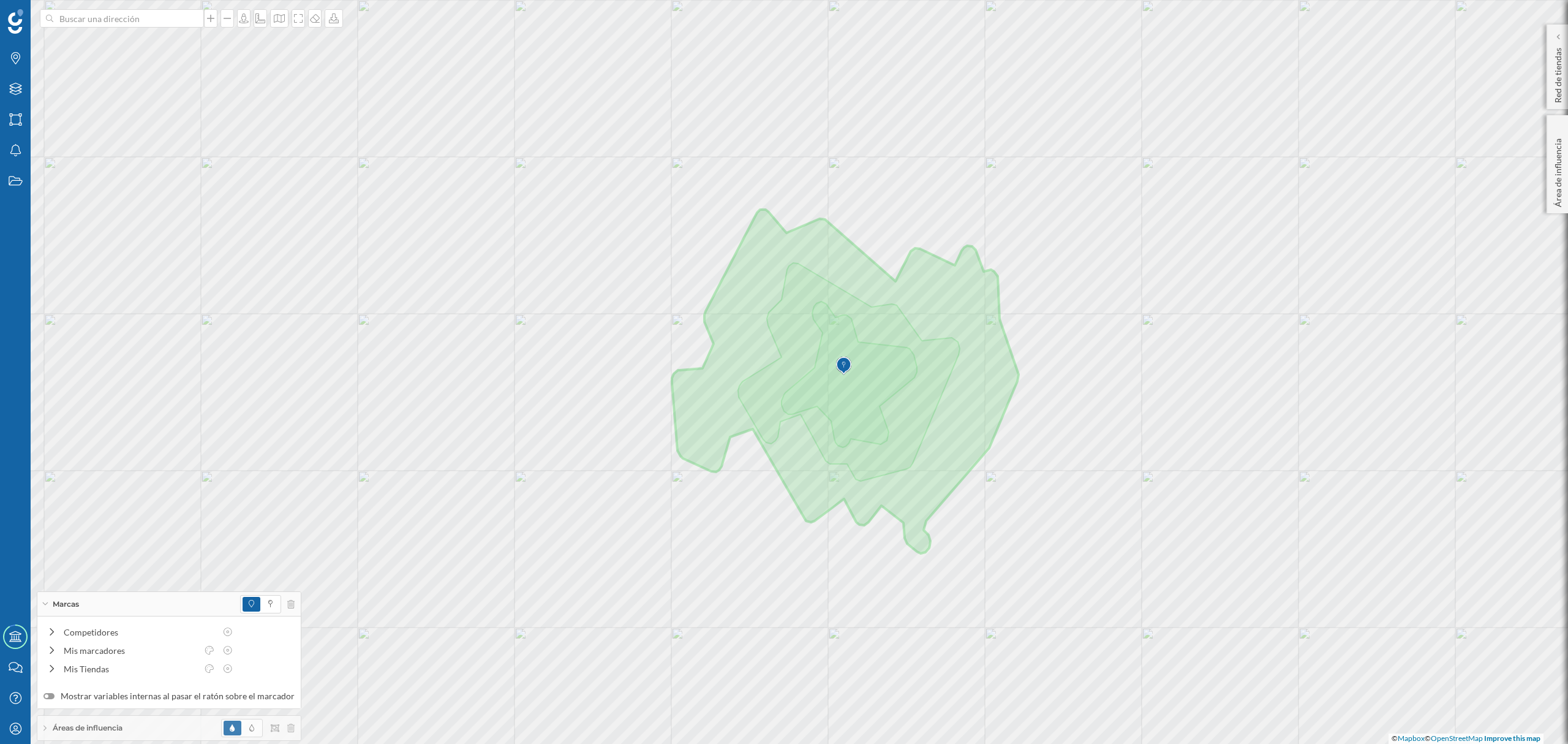
click at [292, 728] on div "Áreas de influencia" at bounding box center [169, 728] width 263 height 25
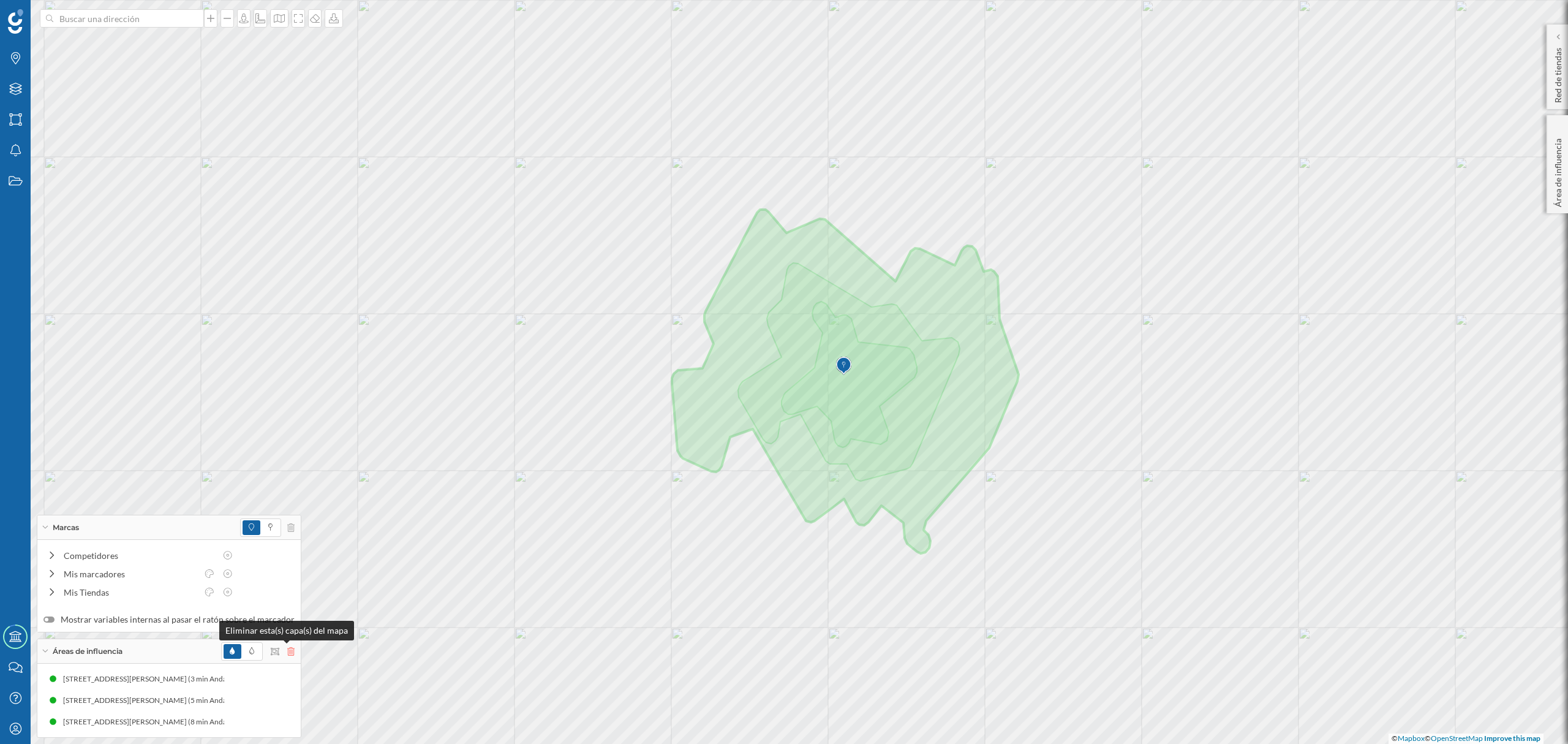
click at [287, 651] on icon at bounding box center [291, 651] width 7 height 9
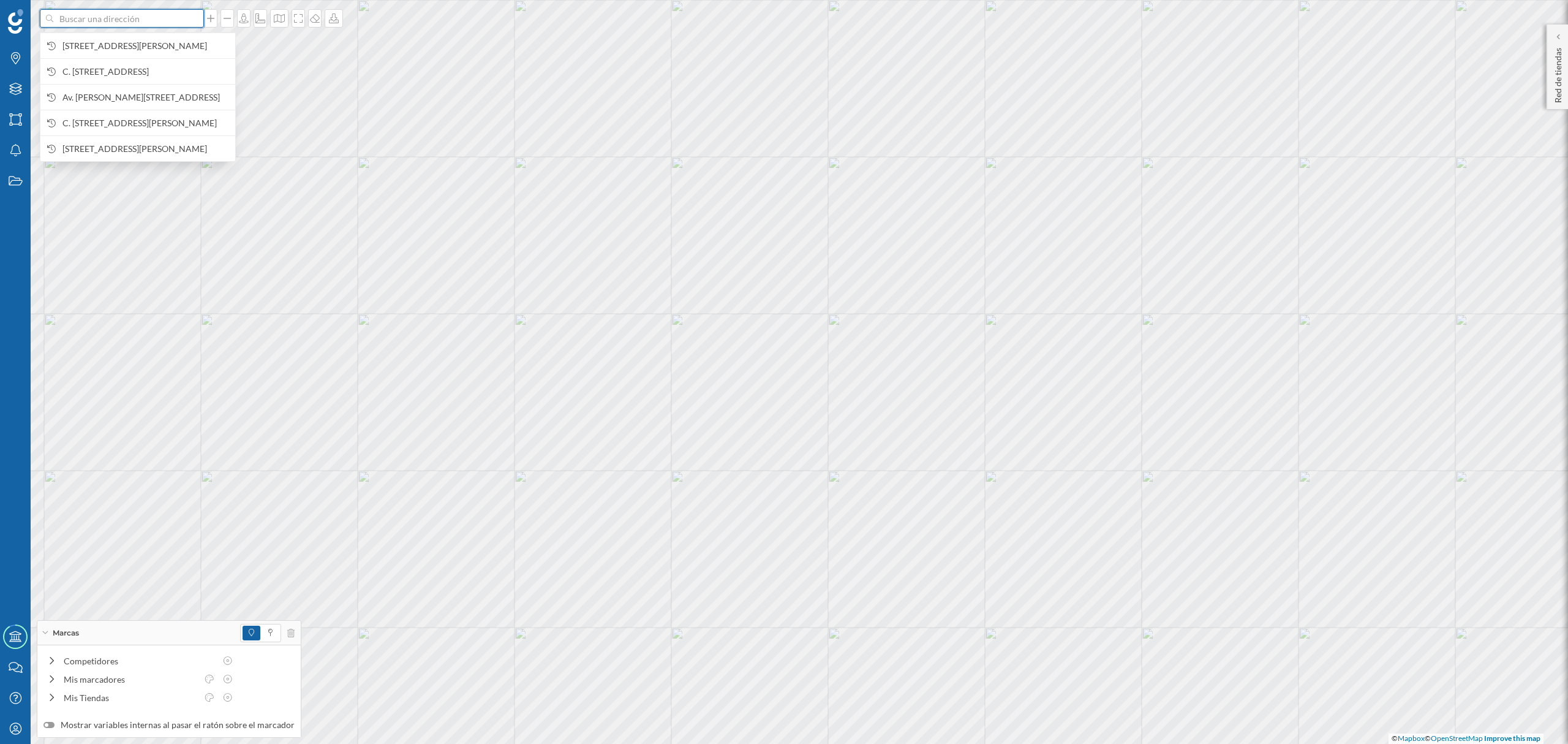
click at [135, 23] on input at bounding box center [121, 19] width 138 height 19
paste input "[STREET_ADDRESS]"
type input "[STREET_ADDRESS]"
click at [139, 43] on icon "[GEOGRAPHIC_DATA], [GEOGRAPHIC_DATA]" at bounding box center [138, 46] width 151 height 23
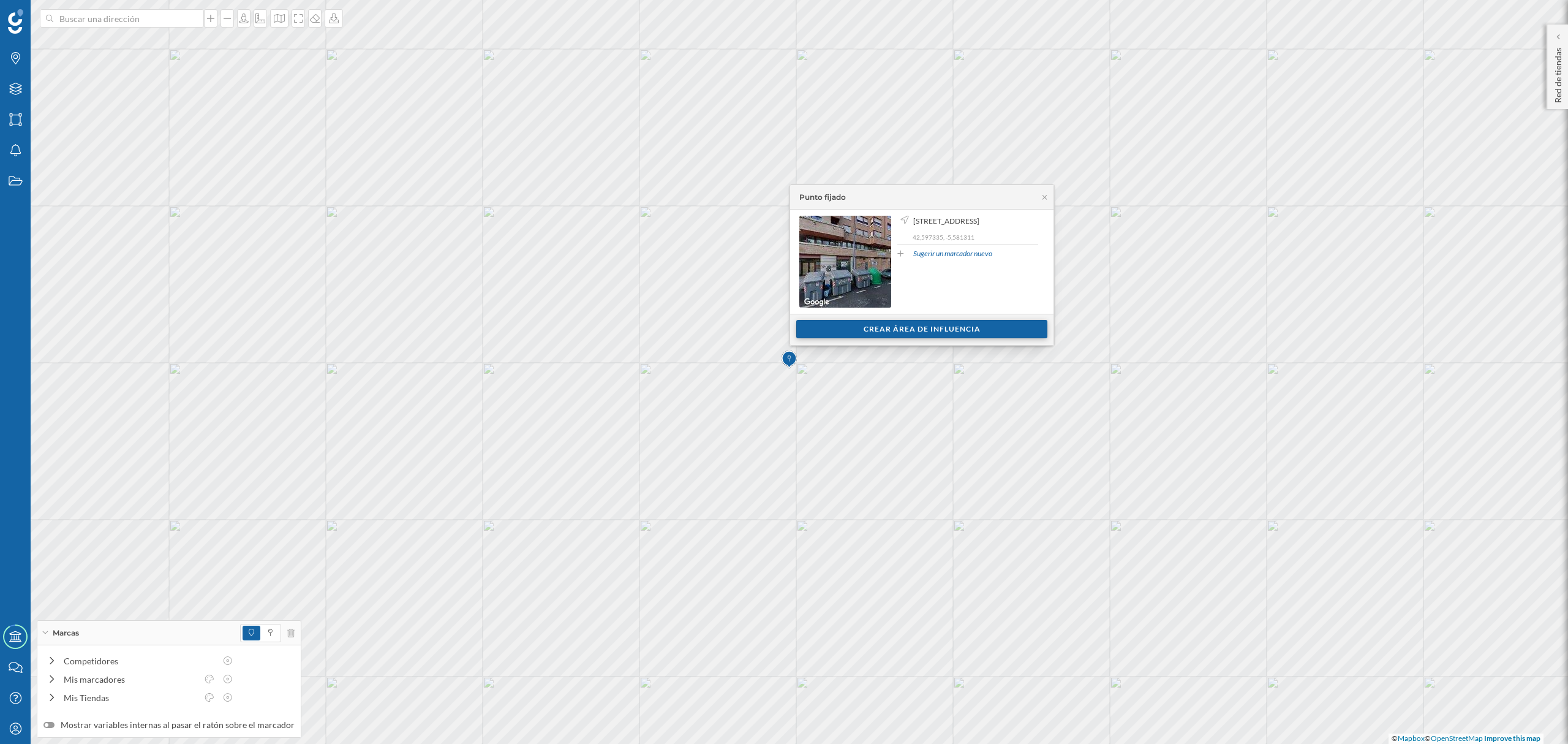
click at [828, 329] on div "Crear área de influencia" at bounding box center [922, 329] width 251 height 19
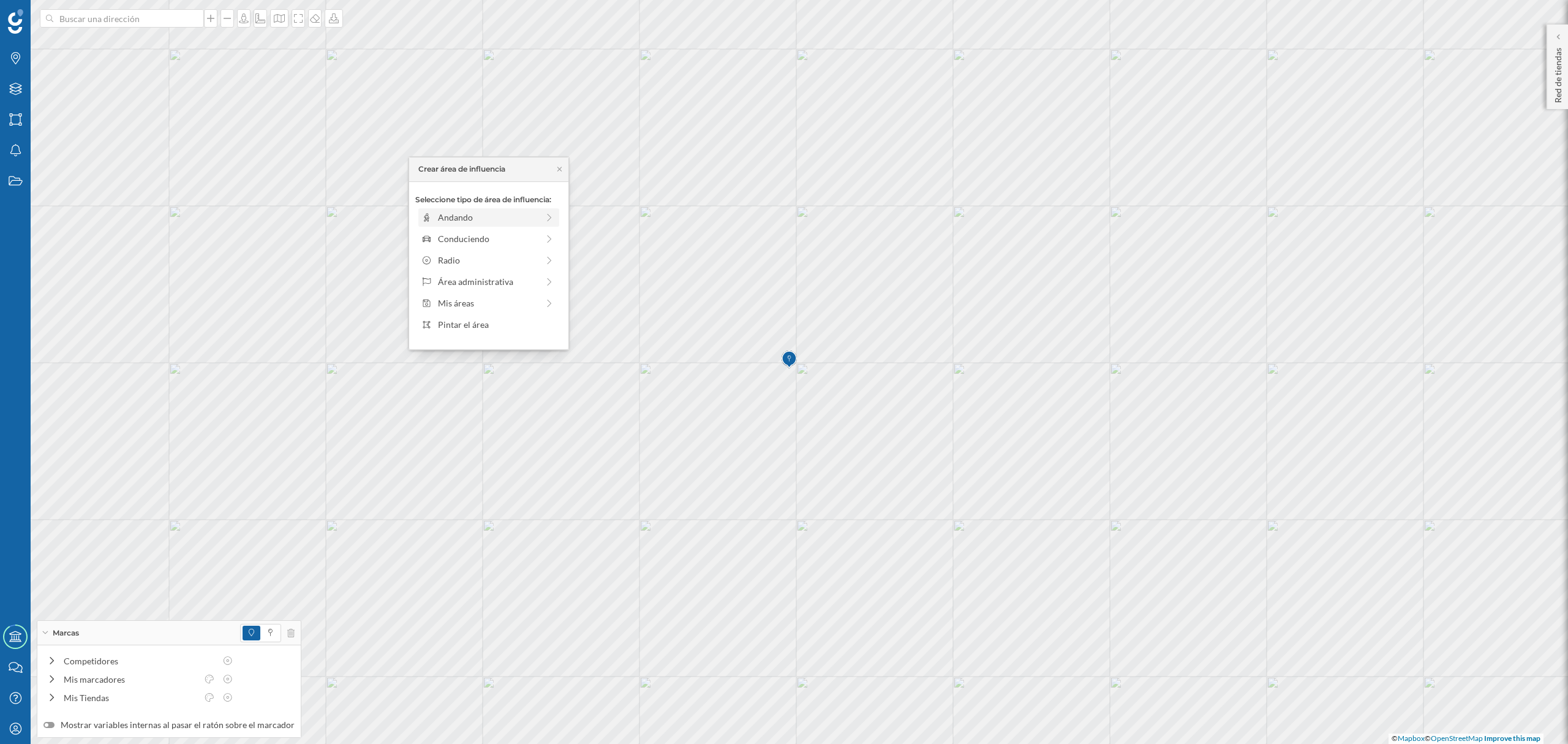
click at [454, 214] on div "Andando" at bounding box center [488, 217] width 100 height 13
click at [496, 312] on div "Crear área de influencia" at bounding box center [489, 305] width 147 height 19
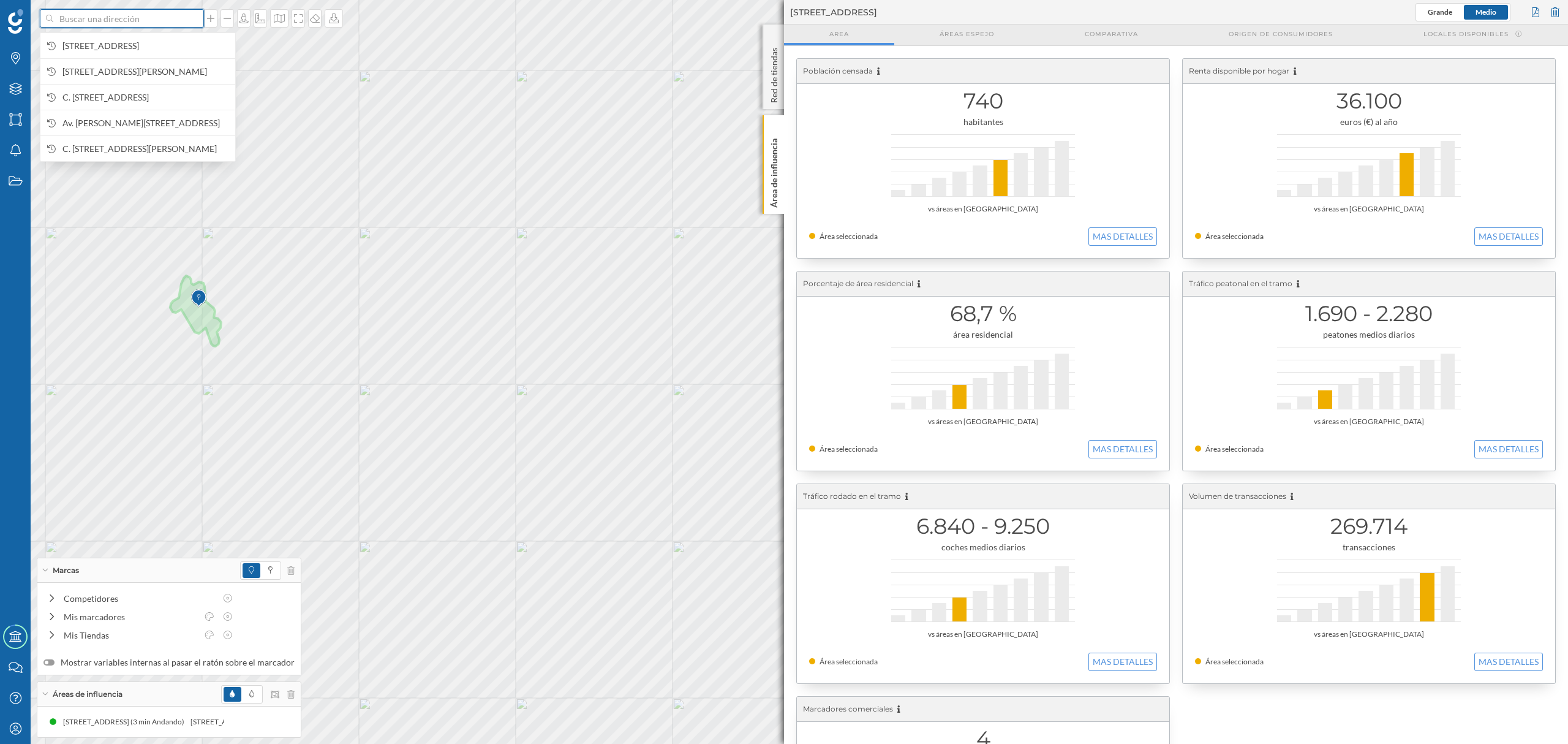
click at [92, 15] on input at bounding box center [121, 19] width 138 height 19
click at [126, 40] on span "[STREET_ADDRESS]" at bounding box center [146, 46] width 166 height 12
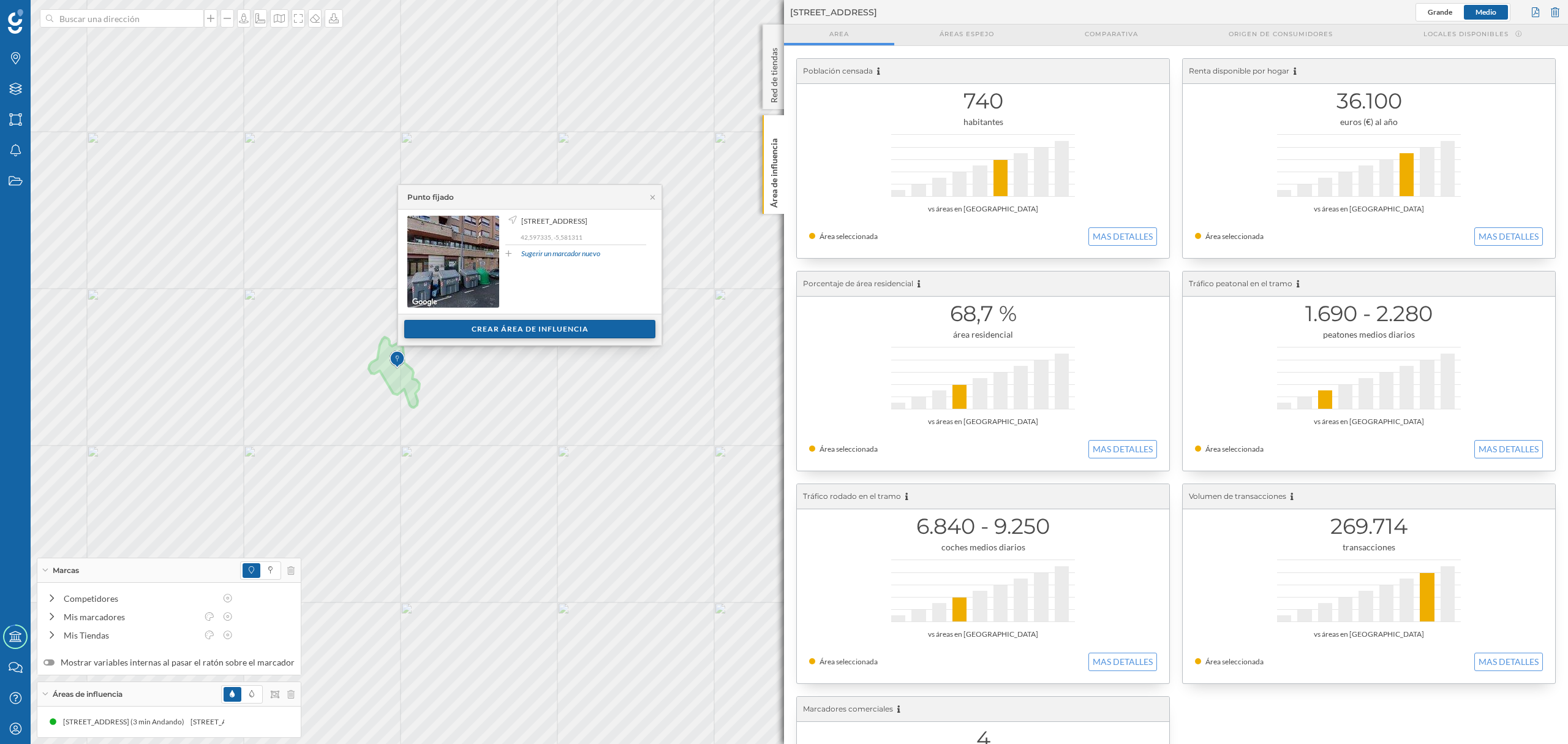
click at [488, 333] on div "Crear área de influencia" at bounding box center [530, 329] width 251 height 19
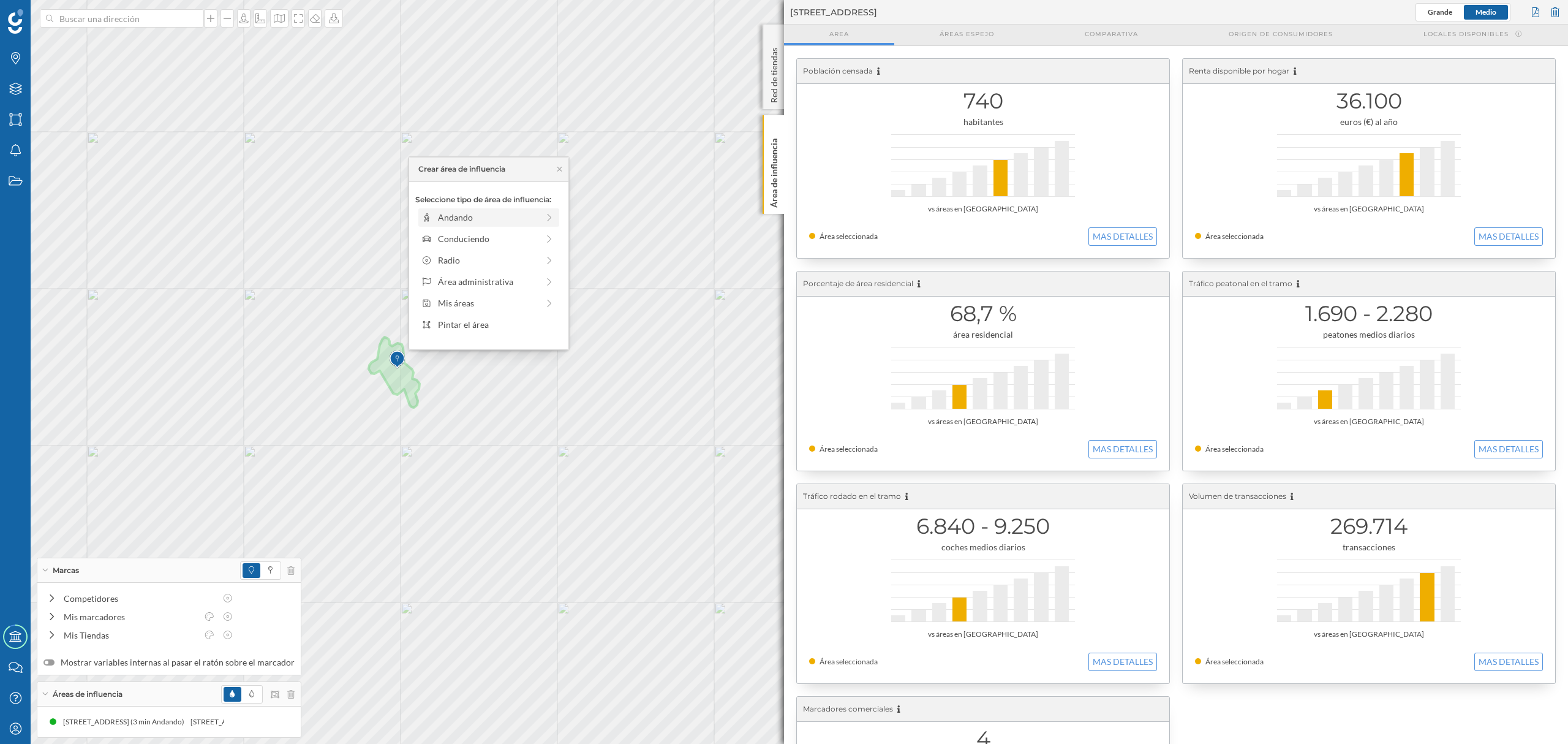
click at [459, 217] on div "Andando" at bounding box center [488, 217] width 100 height 13
drag, startPoint x: 429, startPoint y: 236, endPoint x: 449, endPoint y: 234, distance: 20.1
click at [449, 234] on div at bounding box center [448, 234] width 12 height 12
click at [493, 313] on div "Crear área de influencia" at bounding box center [489, 305] width 147 height 19
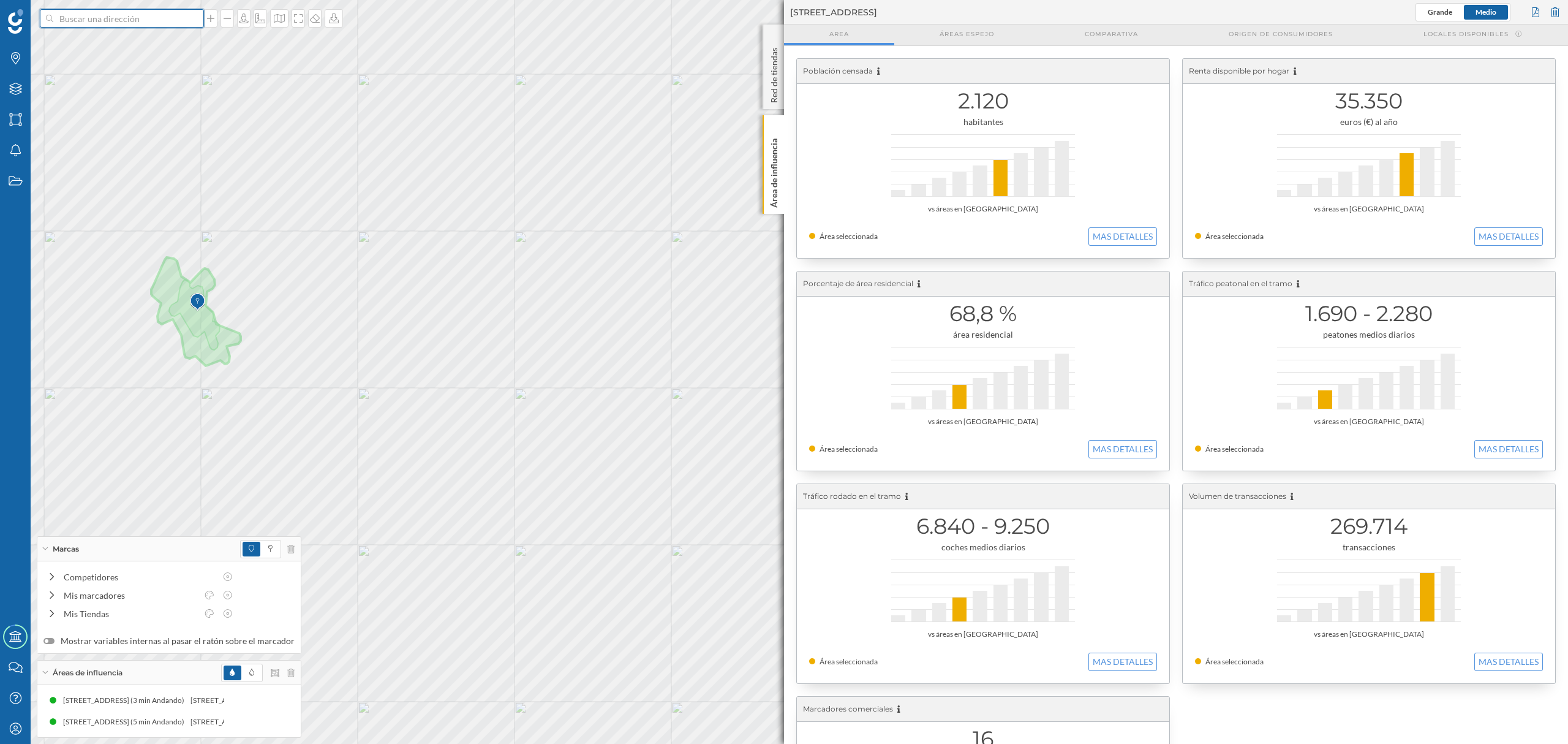
click at [159, 20] on input at bounding box center [121, 19] width 138 height 19
click at [162, 48] on span "[STREET_ADDRESS]" at bounding box center [146, 46] width 166 height 12
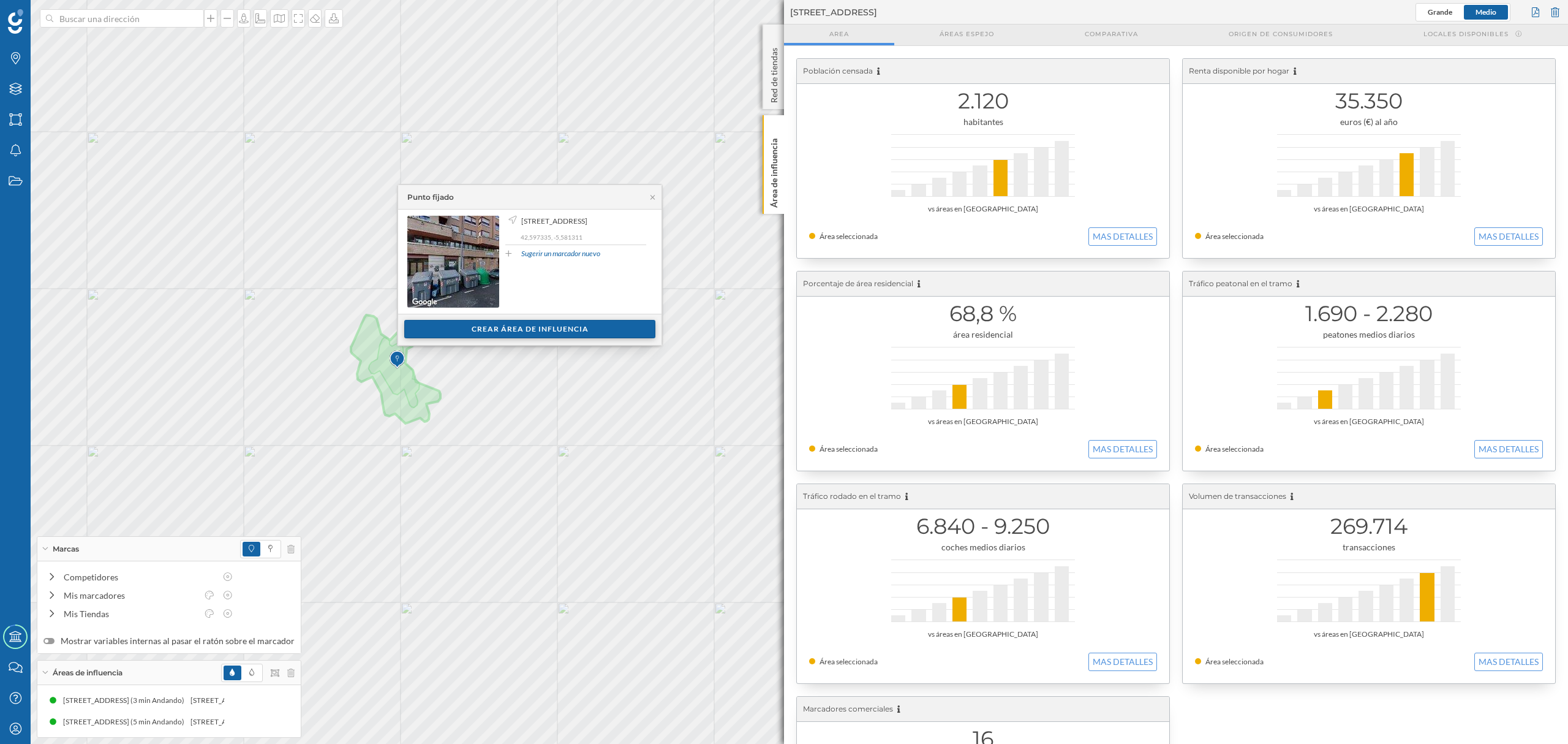
click at [513, 329] on div "Crear área de influencia" at bounding box center [530, 329] width 251 height 19
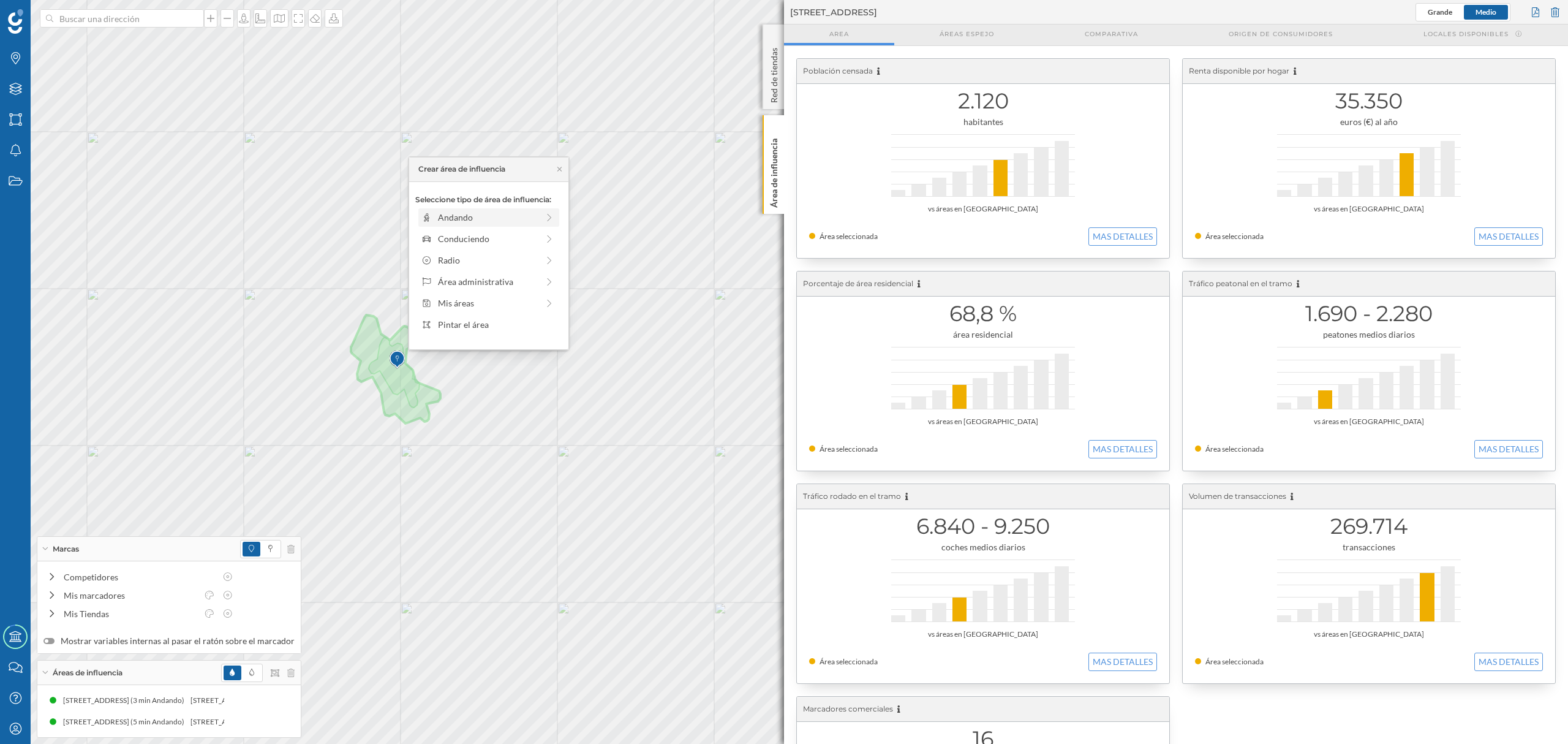
click at [464, 212] on div "Andando" at bounding box center [488, 217] width 100 height 13
drag, startPoint x: 433, startPoint y: 236, endPoint x: 471, endPoint y: 237, distance: 38.0
click at [471, 237] on div at bounding box center [470, 234] width 12 height 12
click at [474, 305] on div "Crear área de influencia" at bounding box center [489, 305] width 147 height 19
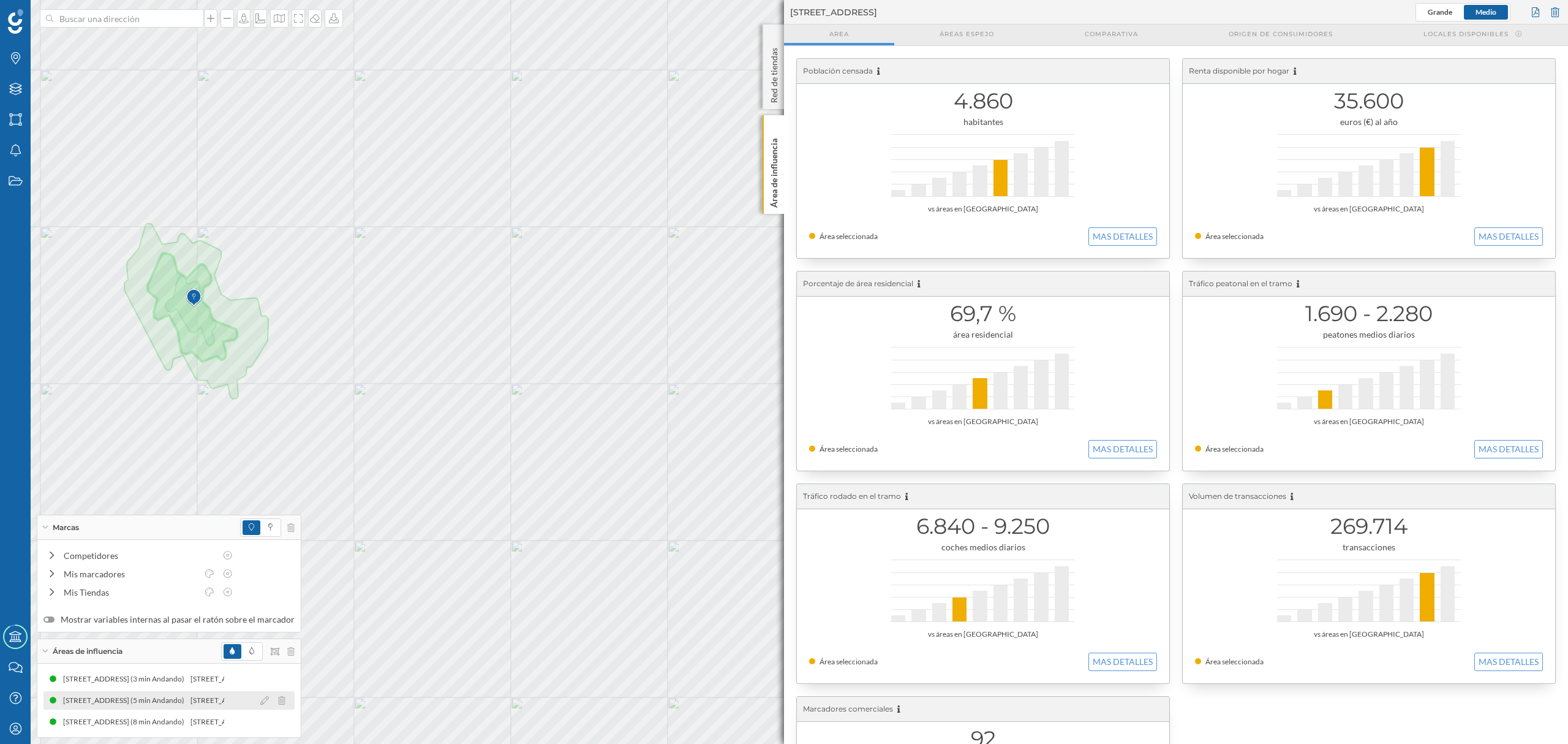
click at [144, 702] on div "[STREET_ADDRESS] (5 min Andando)" at bounding box center [126, 701] width 128 height 12
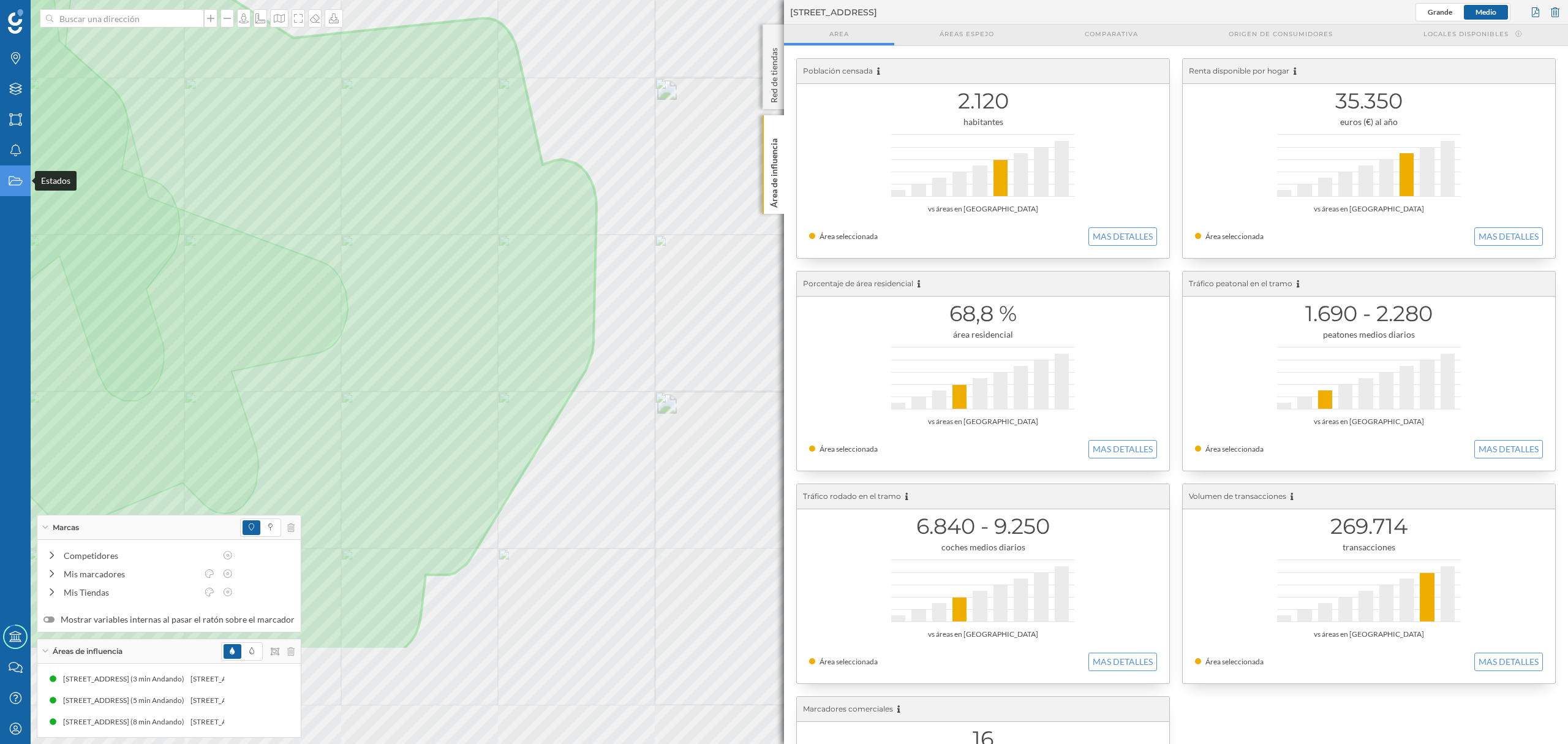
click at [0, 187] on div "Marcas Capas Áreas Notificaciones Estados Academy Contacta con nosotros Centro …" at bounding box center [784, 372] width 1568 height 744
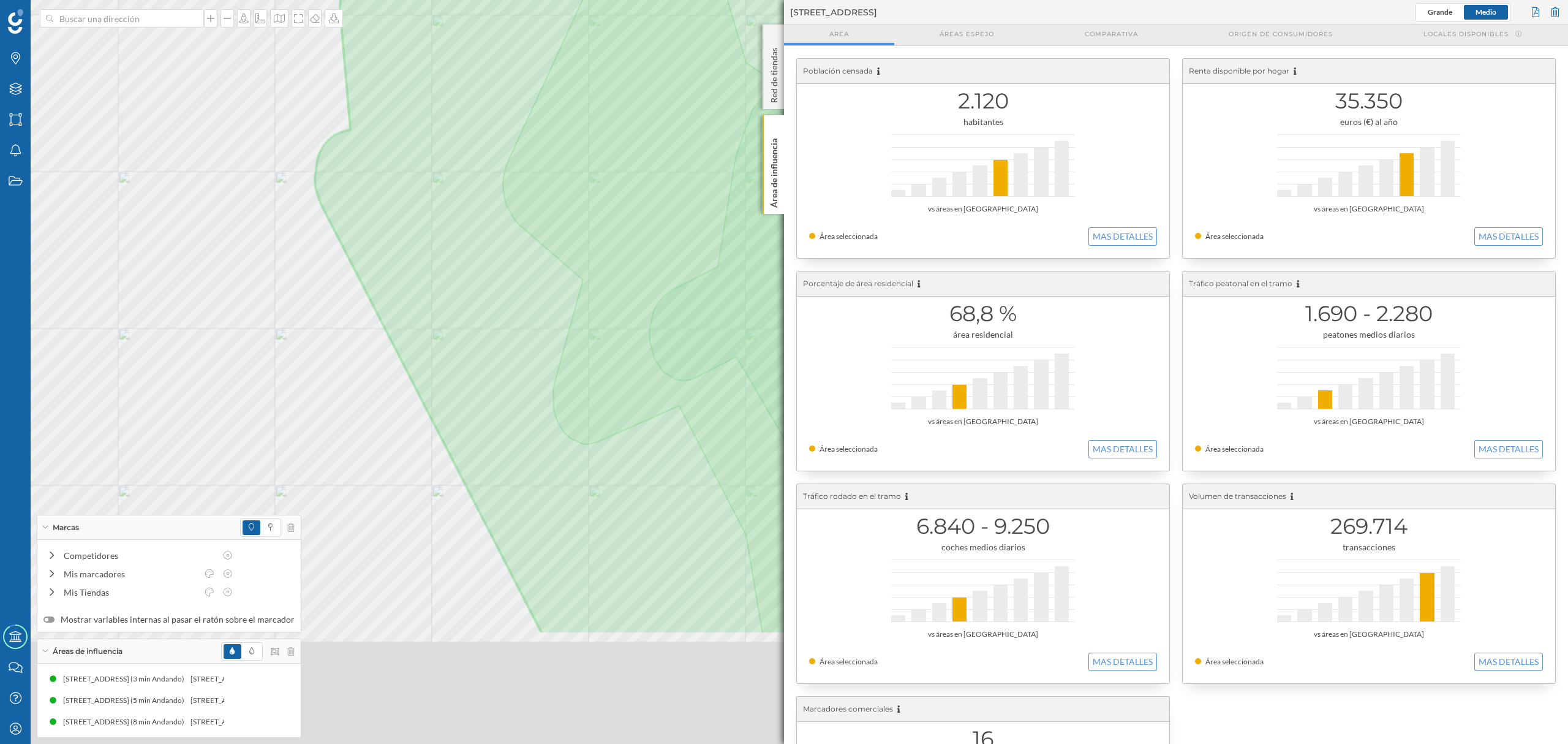
click at [339, 0] on html "Marcas Capas Áreas Notificaciones Estados Academy Contacta con nosotros Centro …" at bounding box center [784, 372] width 1568 height 744
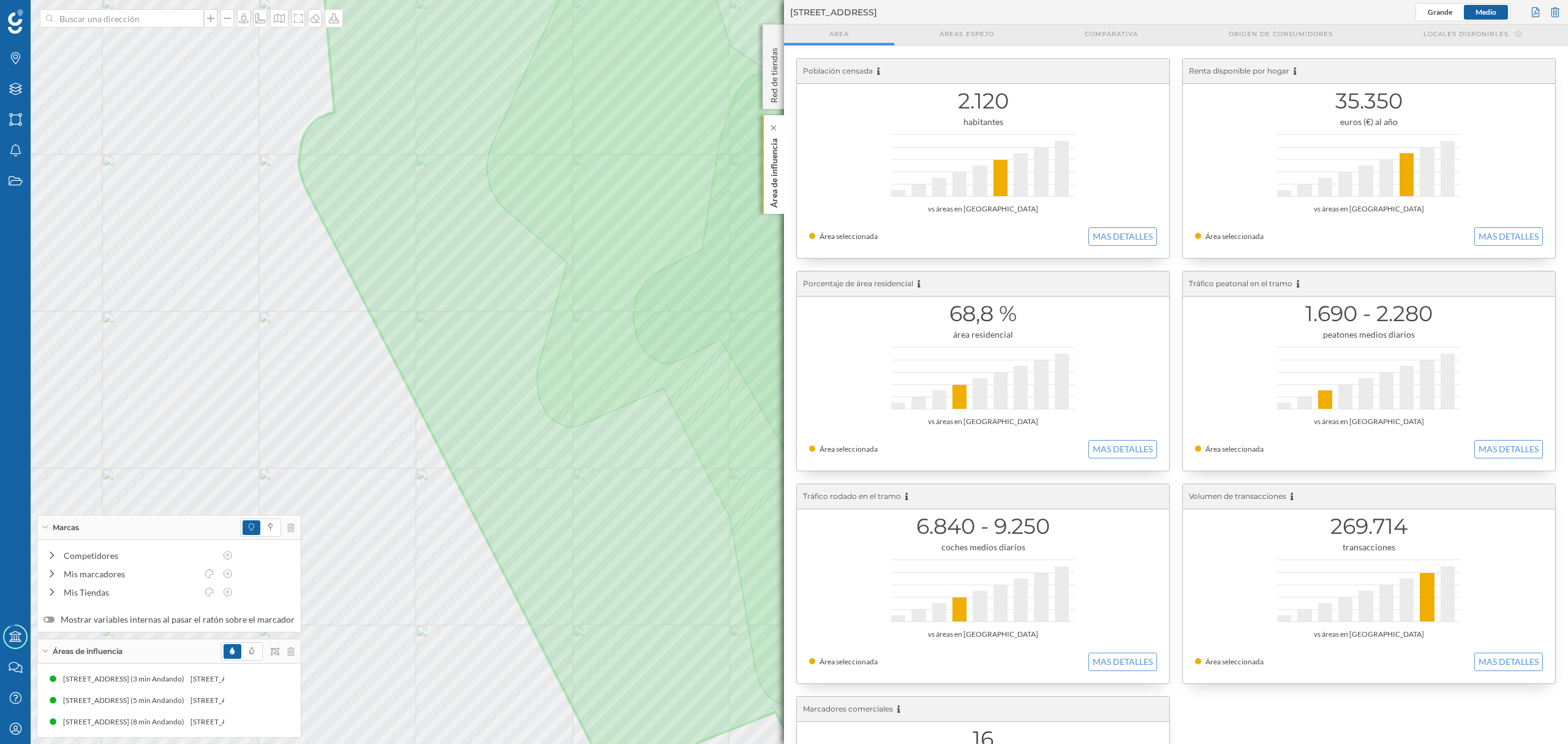
click at [768, 207] on p "Área de influencia" at bounding box center [774, 171] width 12 height 74
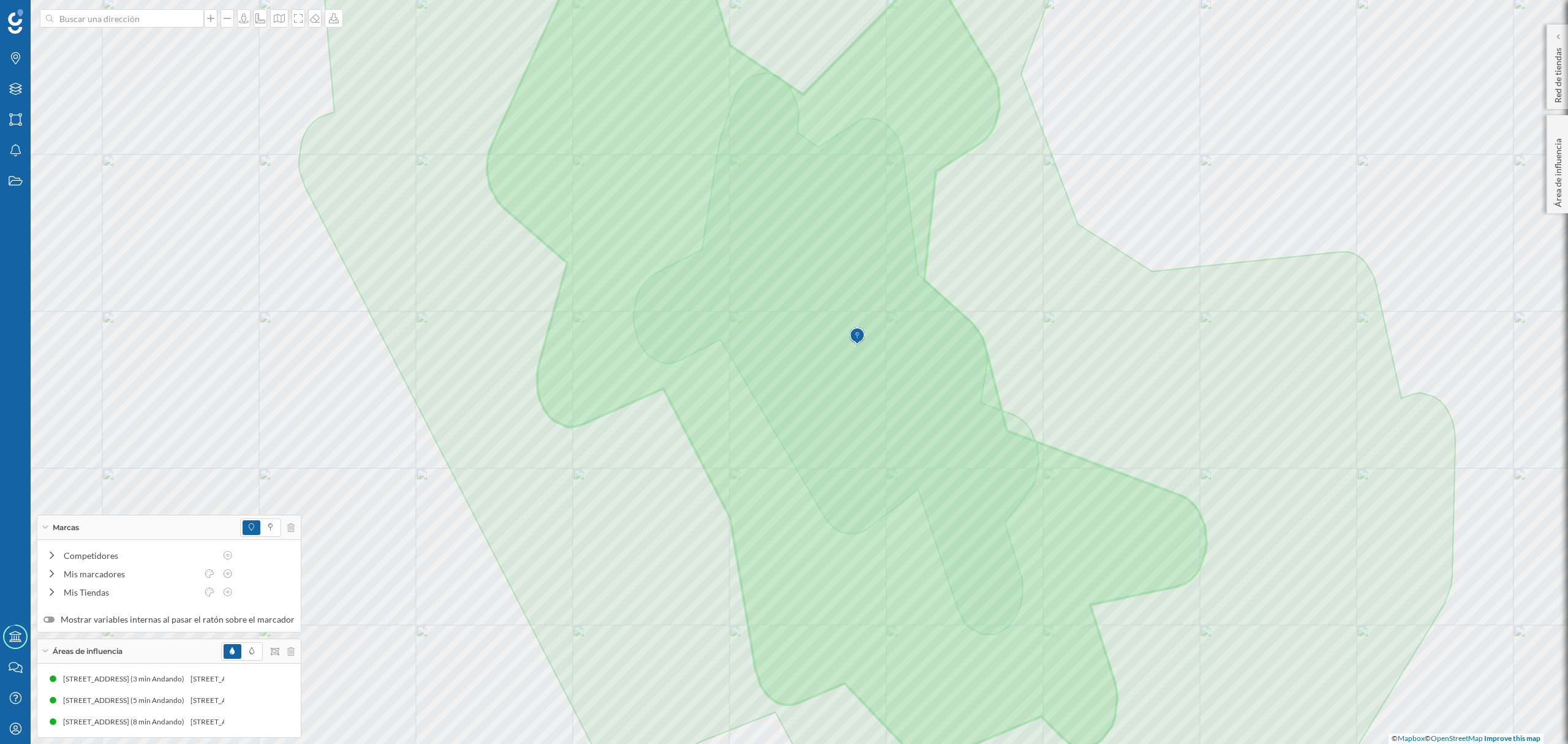
click at [290, 652] on div "Áreas de influencia" at bounding box center [169, 651] width 263 height 25
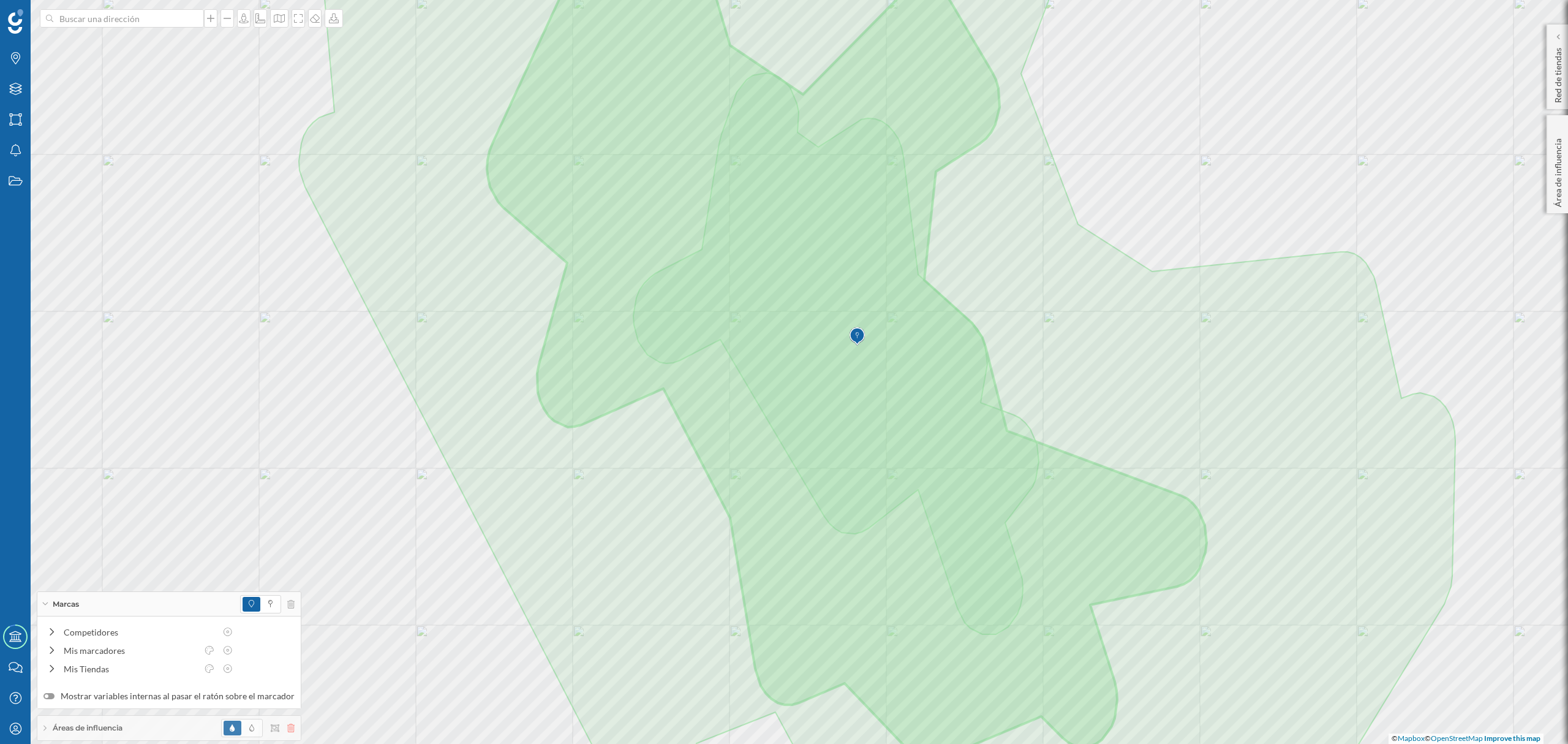
click at [287, 729] on icon at bounding box center [291, 728] width 7 height 9
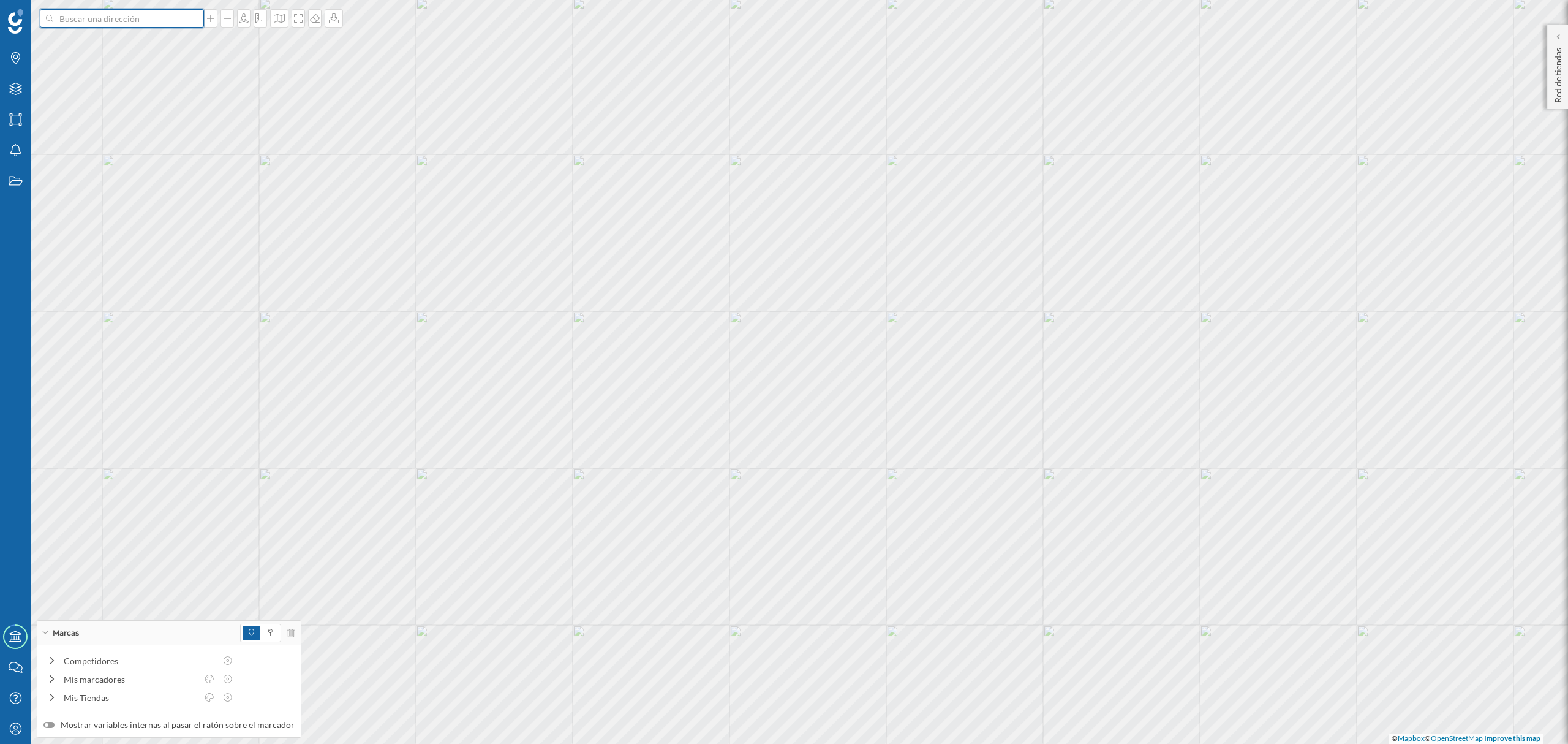
click at [153, 16] on input at bounding box center [121, 19] width 138 height 19
paste input "C. Gral. [PERSON_NAME][STREET_ADDRESS]"
type input "C. Gral. [PERSON_NAME][STREET_ADDRESS]"
click at [165, 47] on icon "[GEOGRAPHIC_DATA], [GEOGRAPHIC_DATA]" at bounding box center [144, 52] width 163 height 10
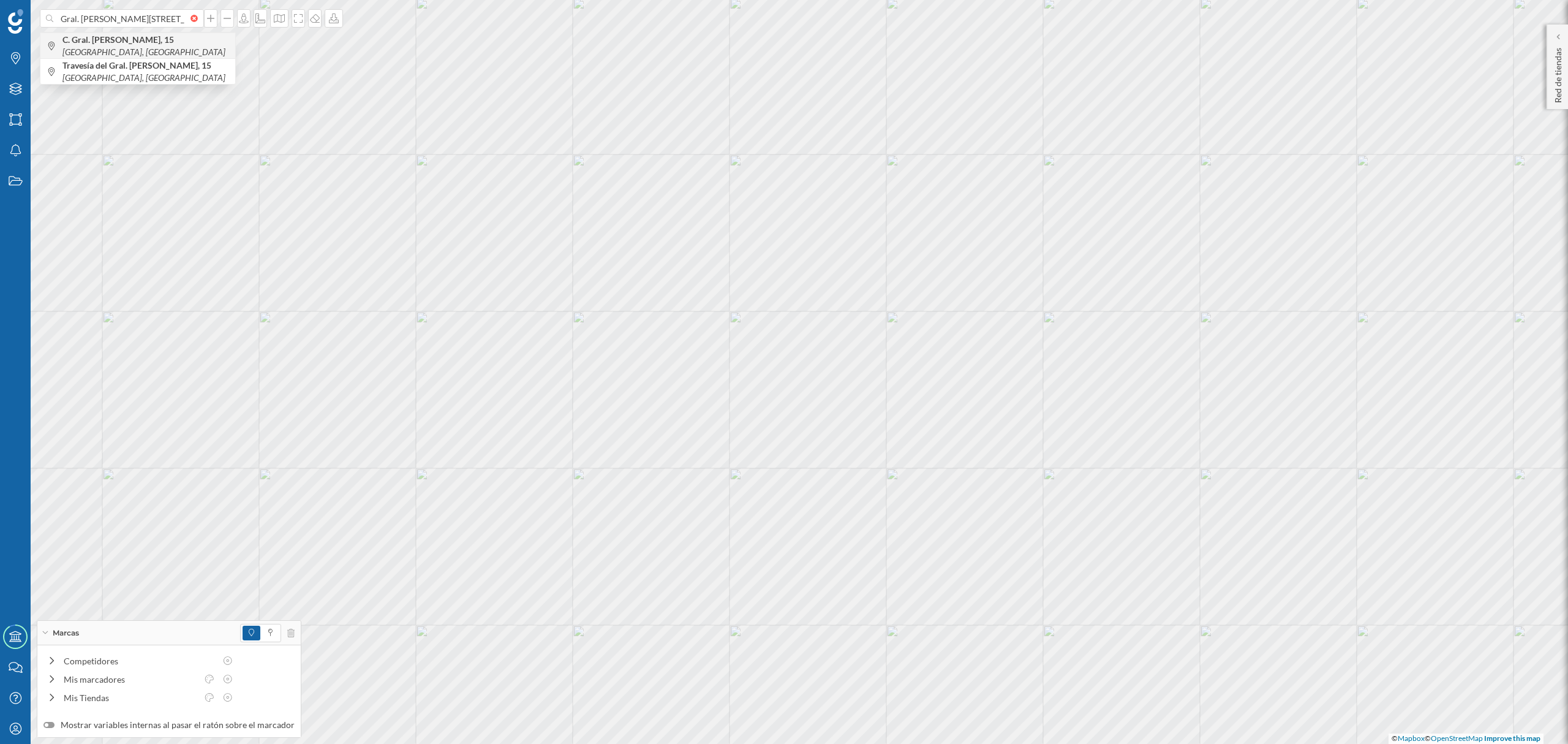
scroll to position [0, 0]
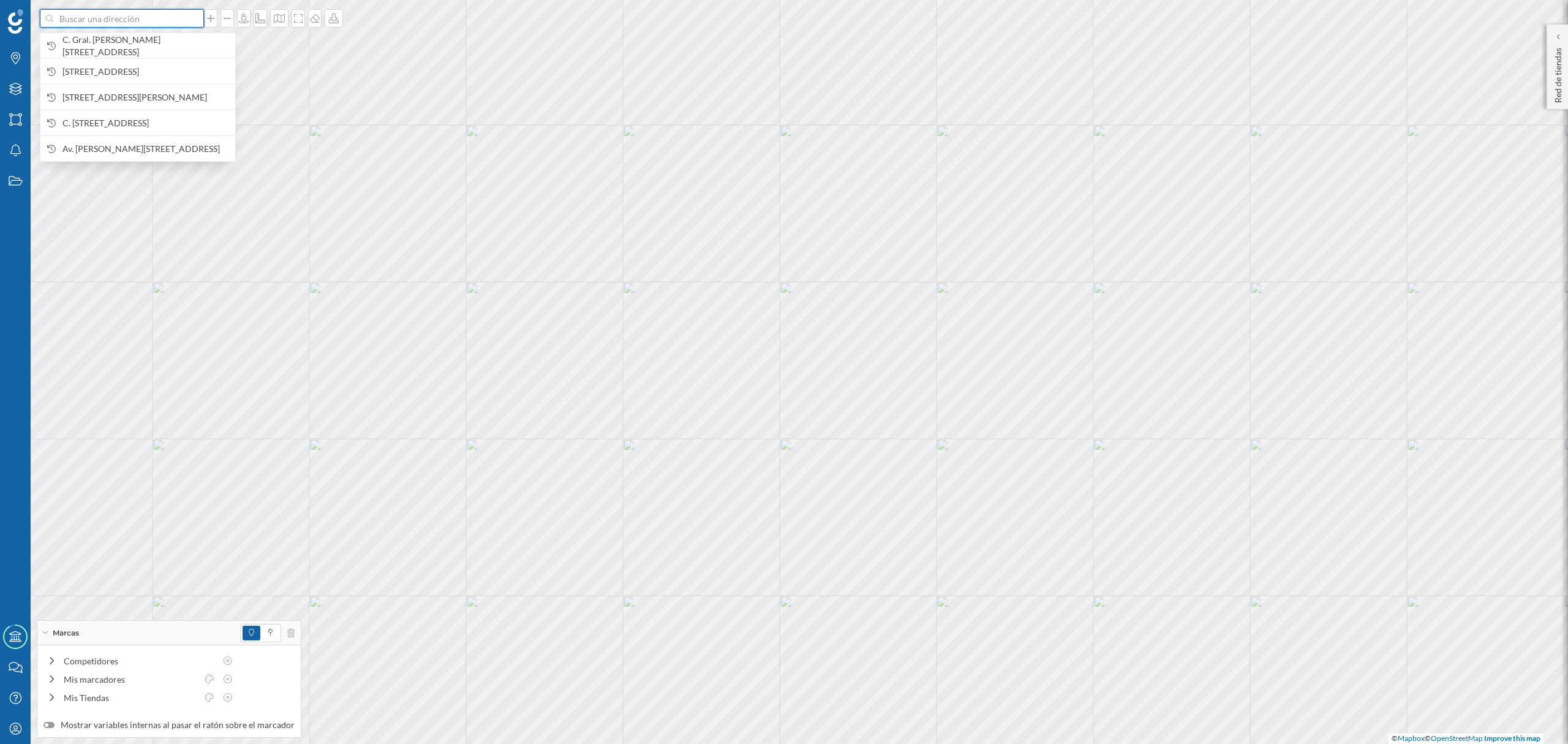
click at [141, 19] on input at bounding box center [121, 19] width 138 height 19
click at [152, 37] on div "C. Gral. [PERSON_NAME][STREET_ADDRESS]" at bounding box center [138, 46] width 195 height 26
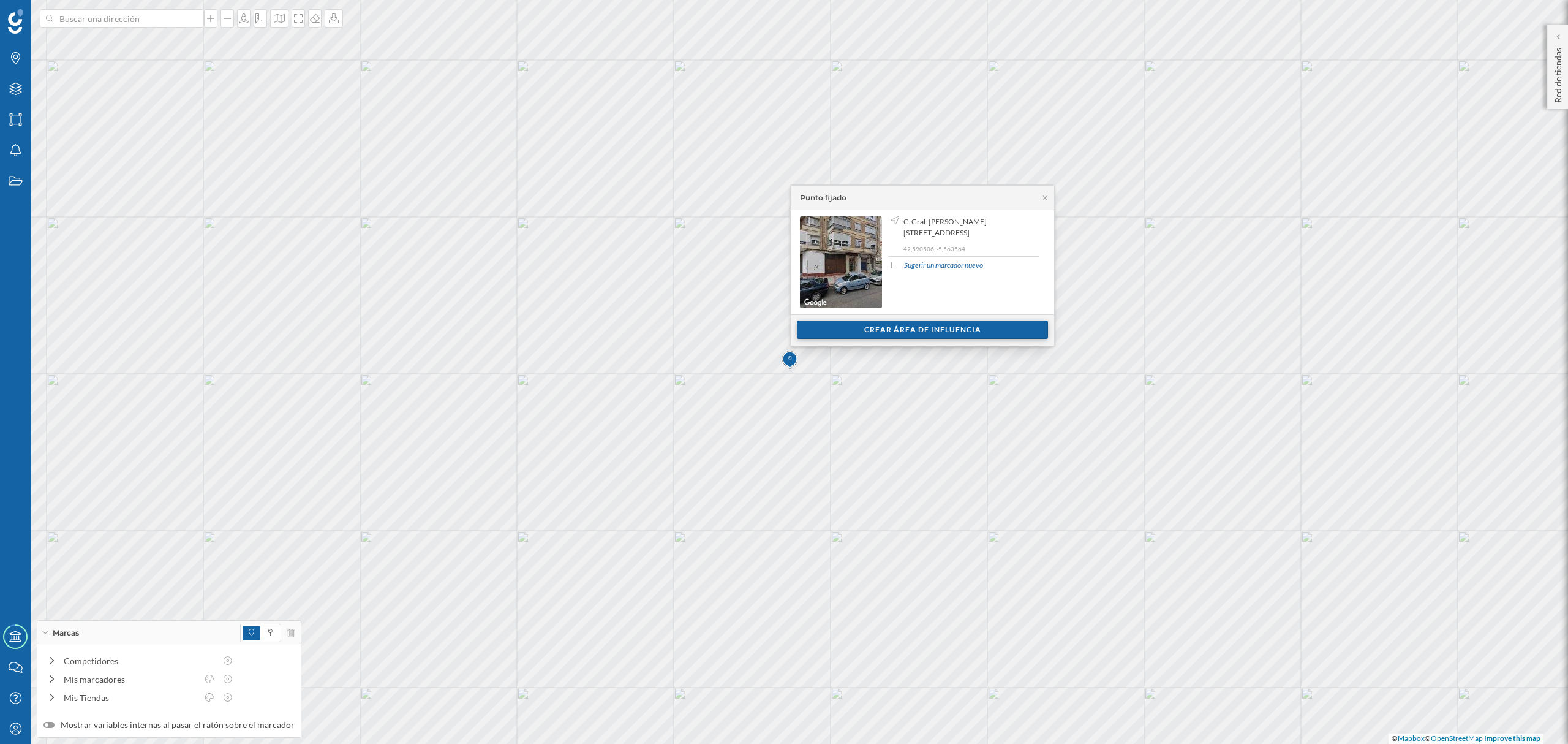
click at [861, 336] on div "Crear área de influencia" at bounding box center [922, 330] width 251 height 19
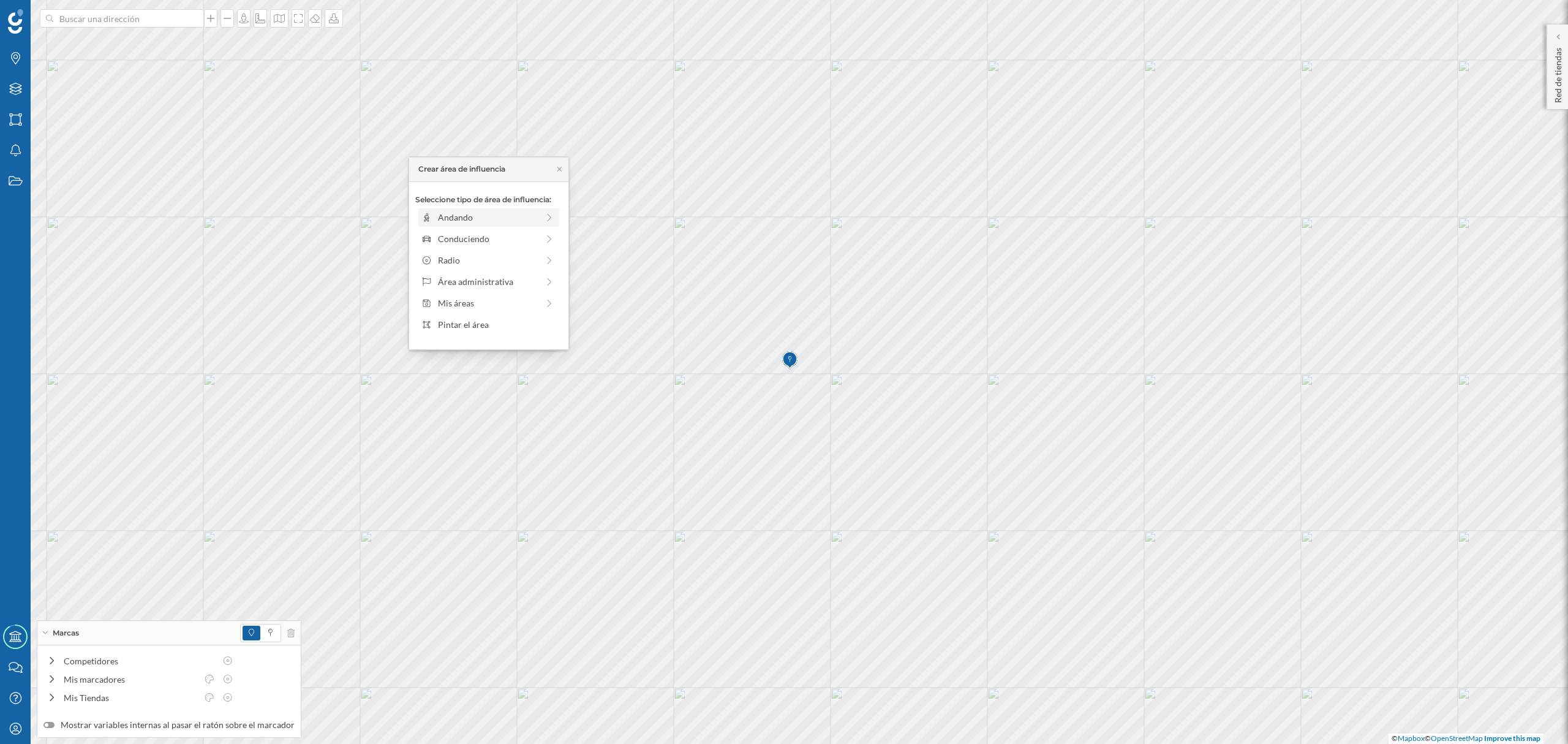
click at [490, 211] on div "Andando" at bounding box center [488, 217] width 100 height 13
click at [509, 308] on div "Crear área de influencia" at bounding box center [489, 305] width 147 height 19
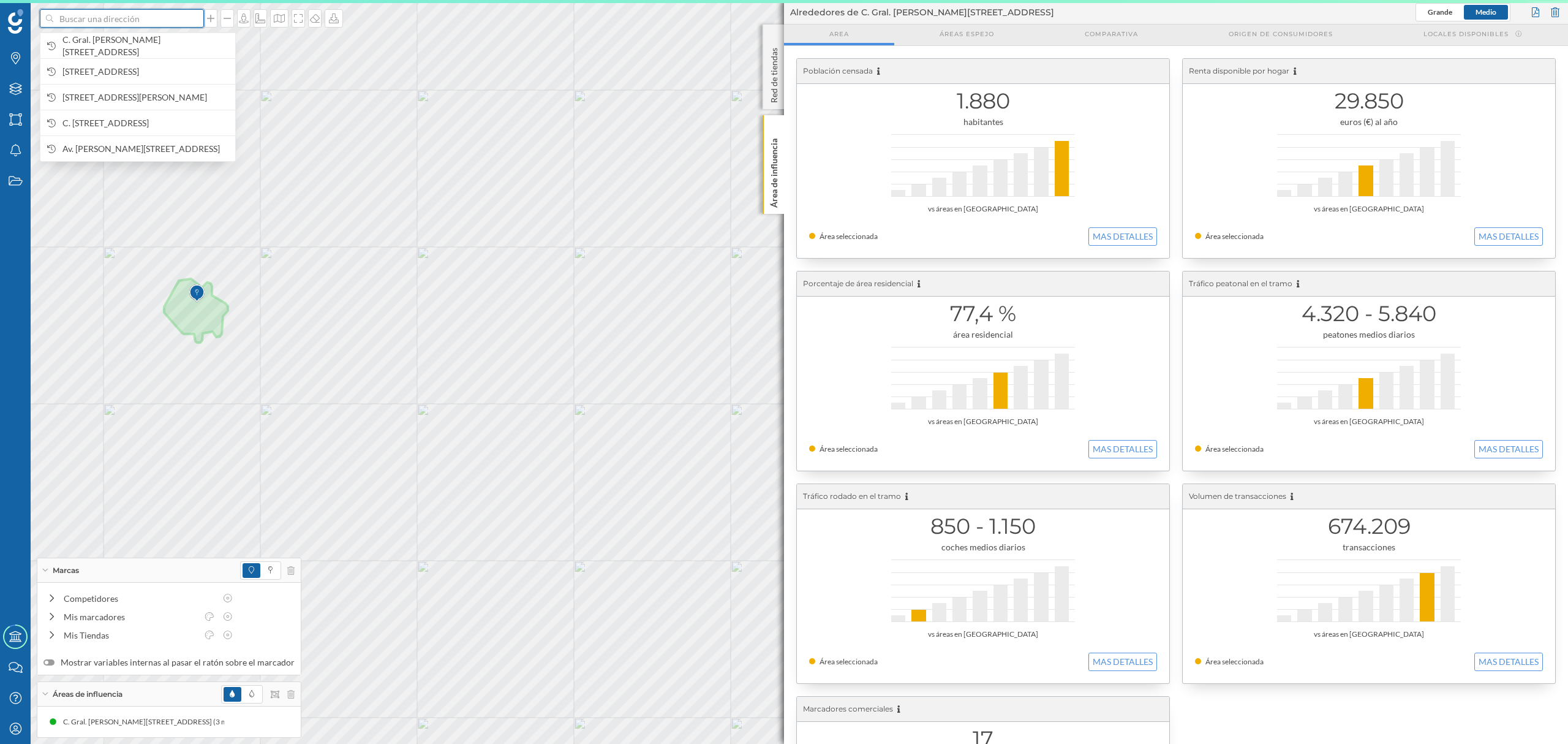
click at [152, 26] on input at bounding box center [121, 19] width 138 height 19
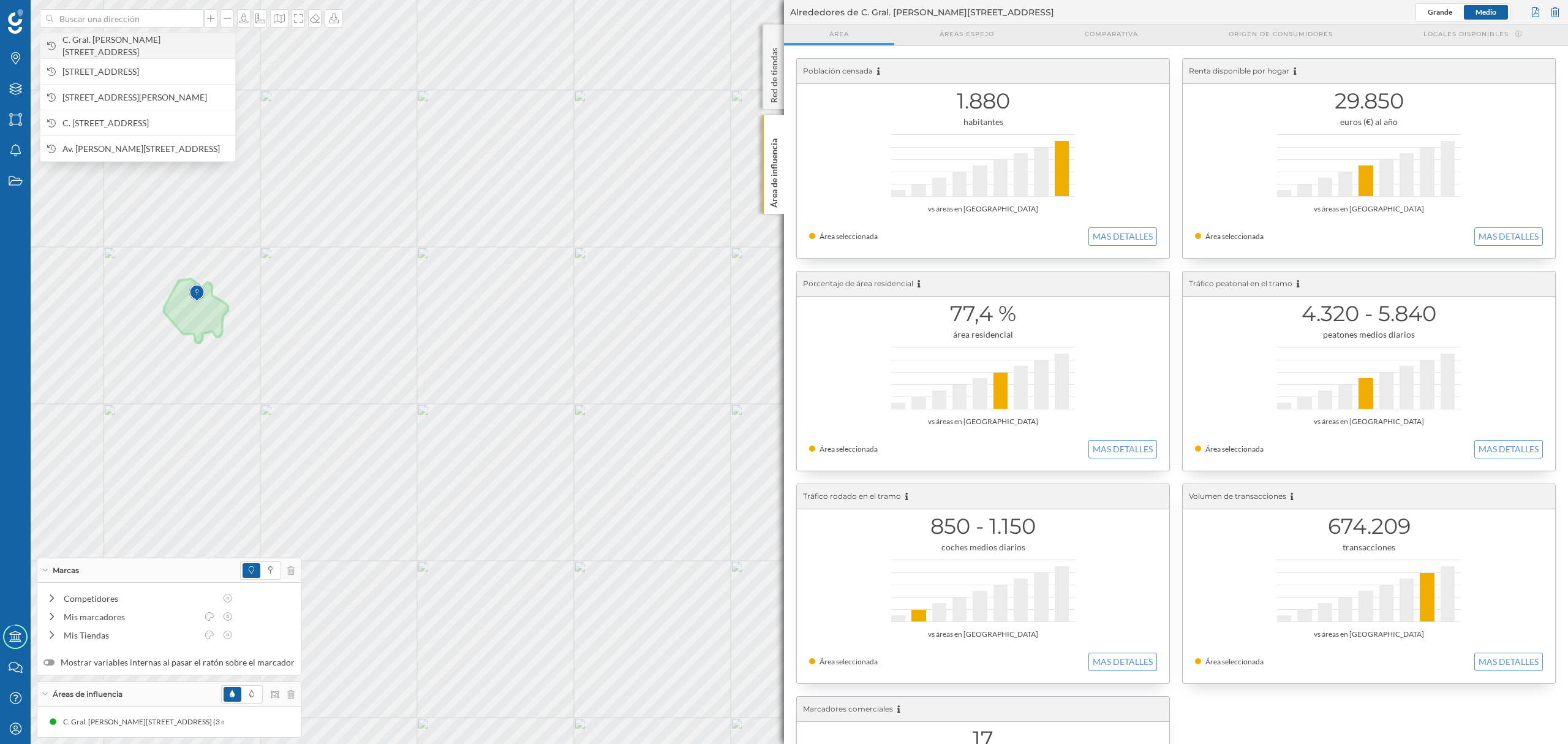
click at [159, 42] on span "C. Gral. [PERSON_NAME][STREET_ADDRESS]" at bounding box center [146, 46] width 166 height 25
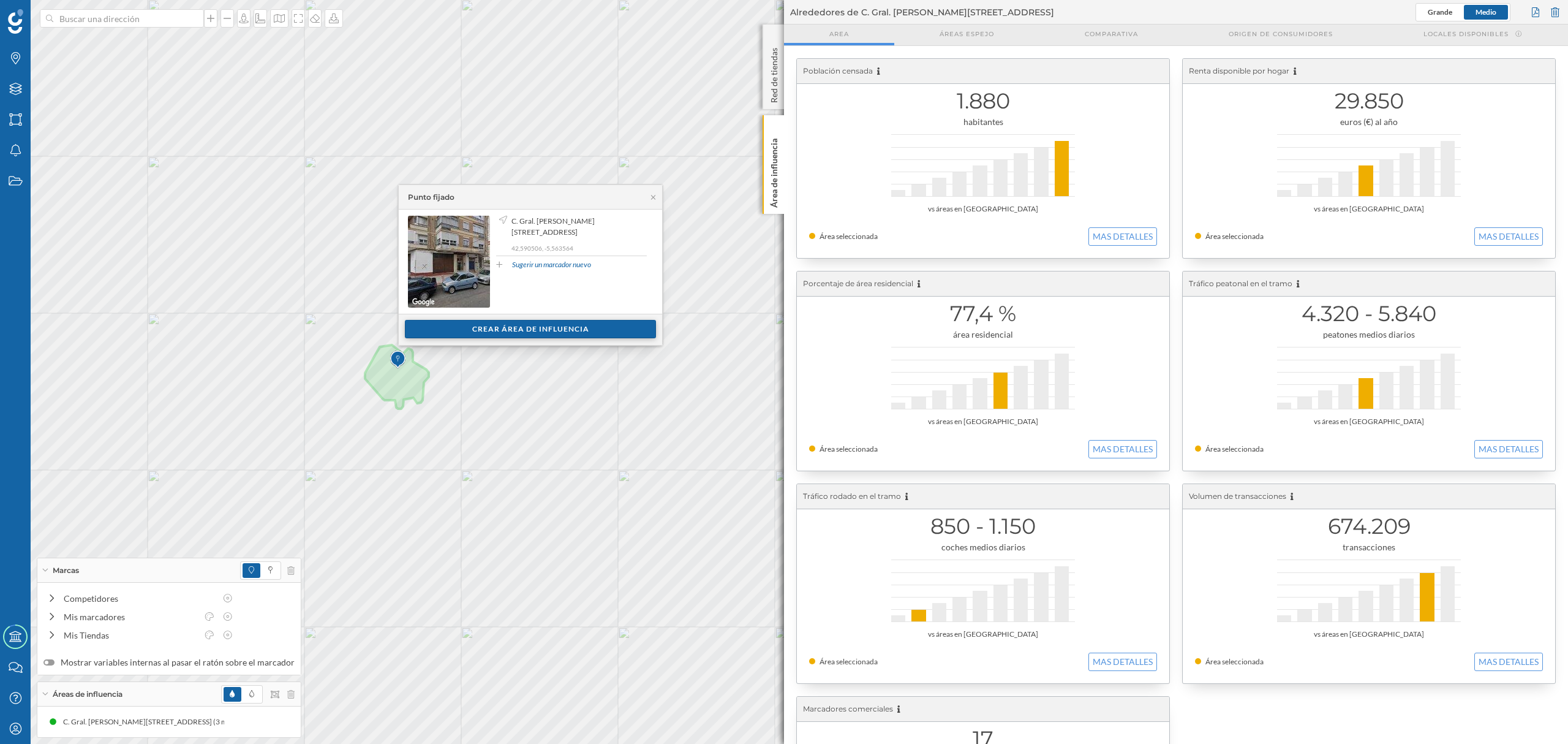
click at [503, 325] on div "Crear área de influencia" at bounding box center [530, 329] width 251 height 19
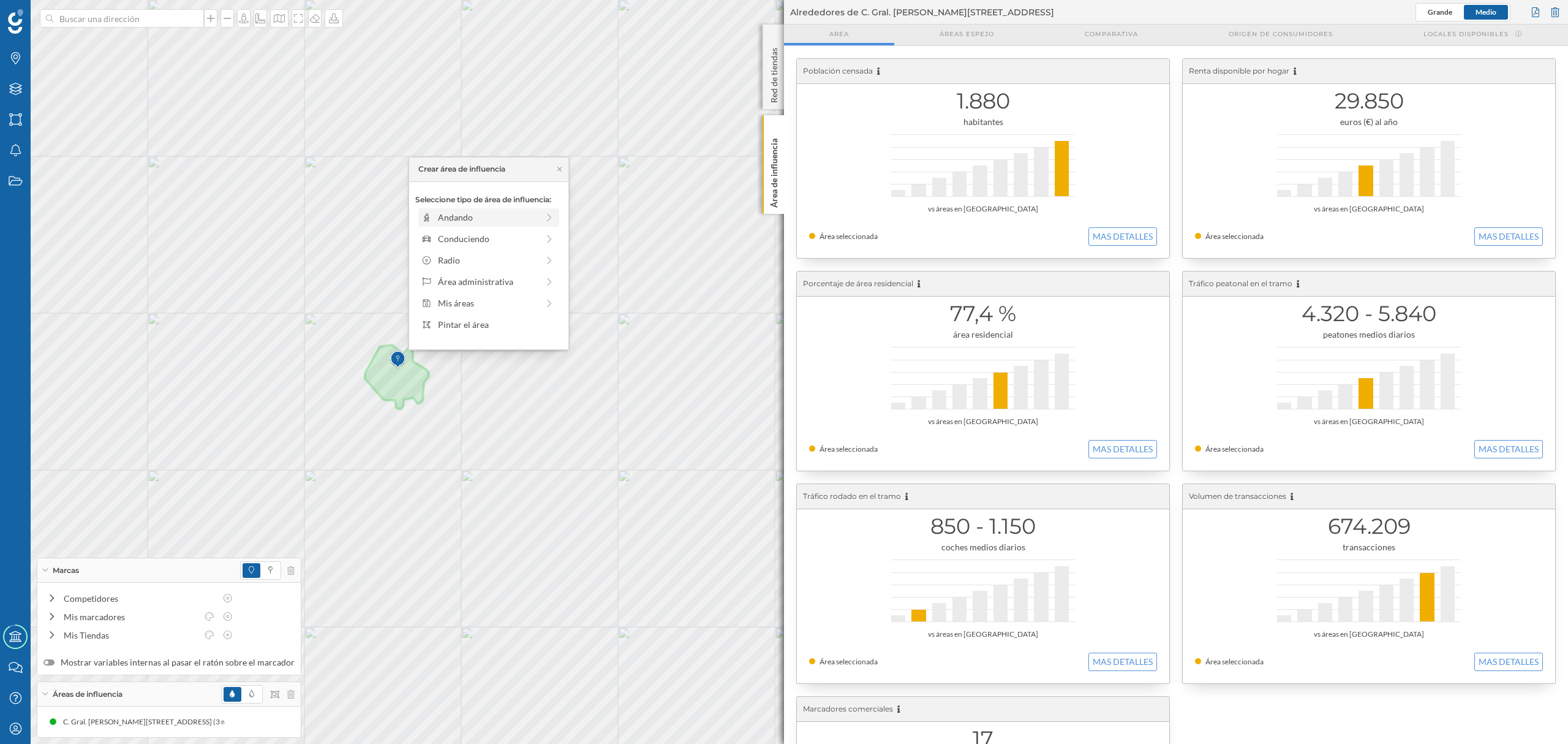
click at [454, 217] on div "Andando" at bounding box center [488, 217] width 100 height 13
drag, startPoint x: 431, startPoint y: 236, endPoint x: 446, endPoint y: 239, distance: 15.3
click at [446, 239] on div at bounding box center [443, 234] width 12 height 12
click at [474, 308] on div "Crear área de influencia" at bounding box center [489, 305] width 147 height 19
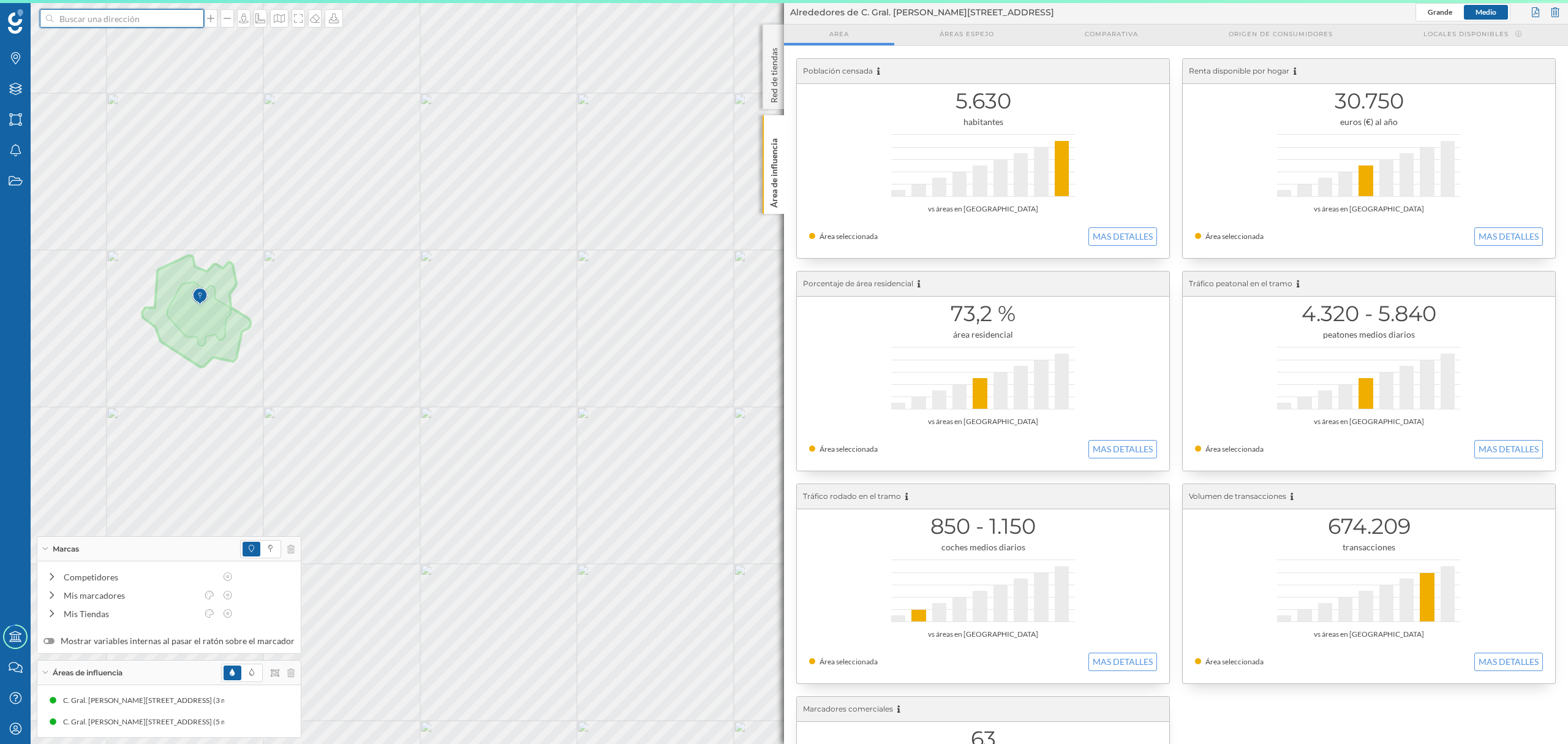
click at [142, 22] on input at bounding box center [121, 19] width 138 height 19
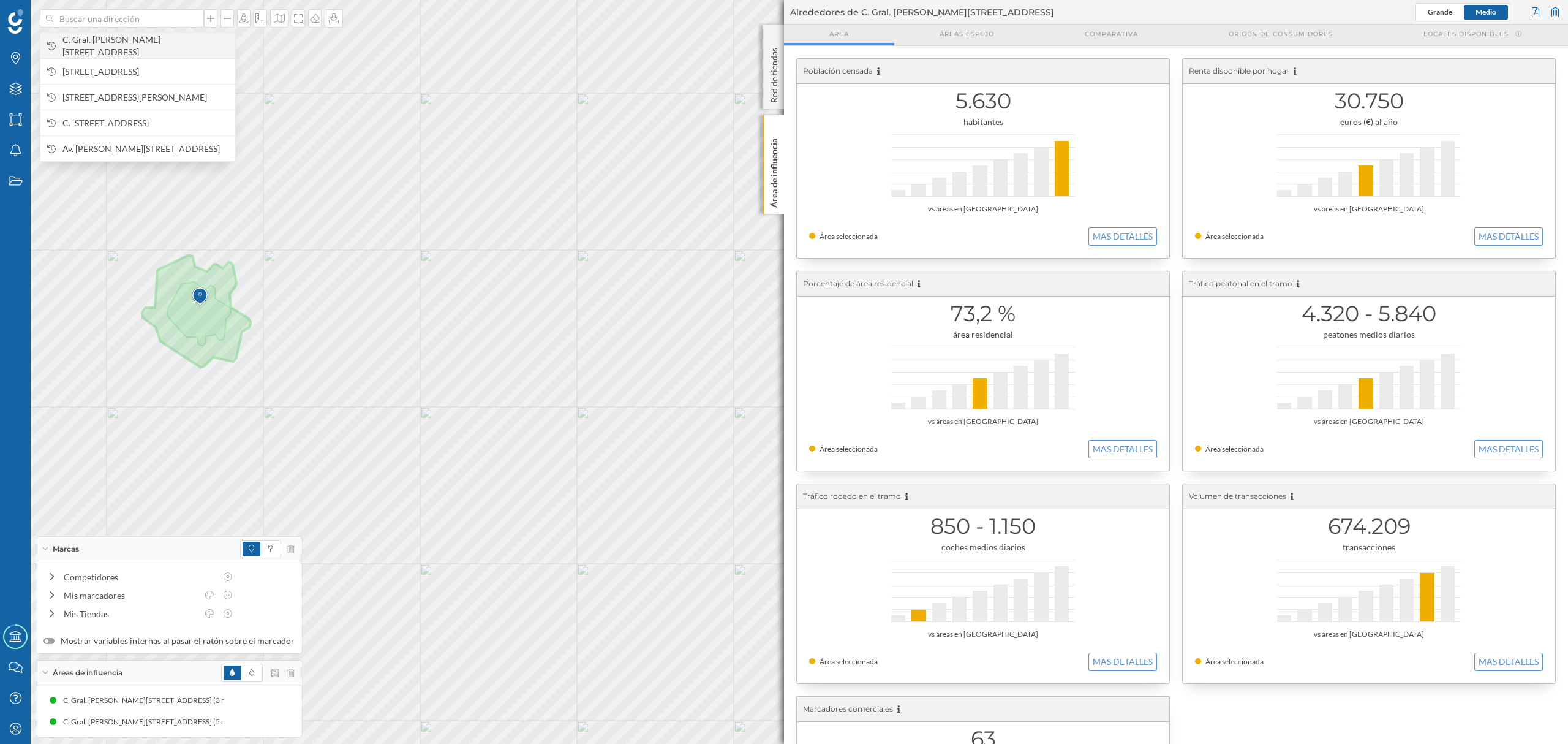
click at [160, 39] on span "C. Gral. [PERSON_NAME][STREET_ADDRESS]" at bounding box center [146, 46] width 166 height 25
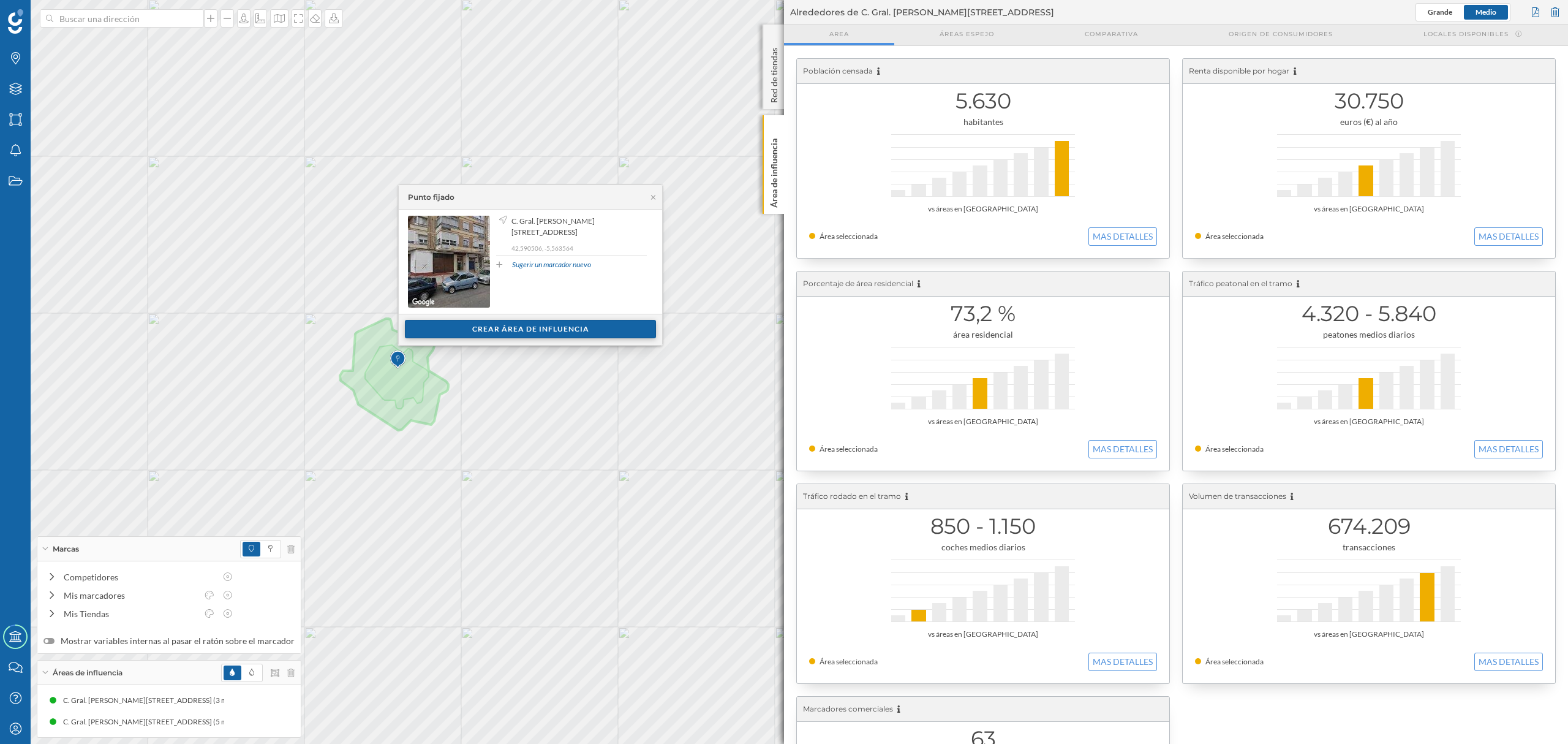
click at [478, 326] on div "Crear área de influencia" at bounding box center [530, 329] width 251 height 19
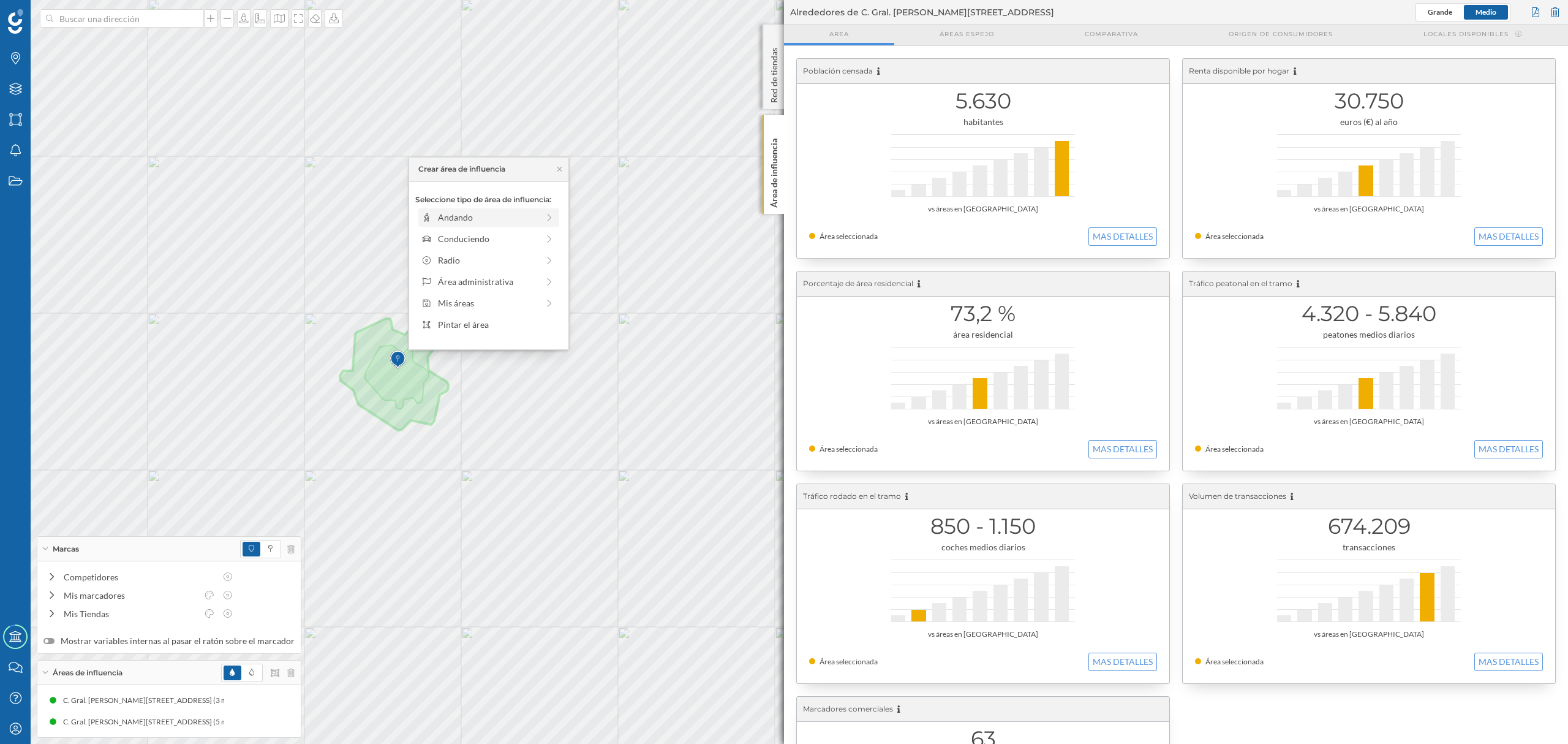
click at [471, 214] on div "Andando" at bounding box center [488, 217] width 100 height 13
drag, startPoint x: 434, startPoint y: 236, endPoint x: 469, endPoint y: 229, distance: 35.7
click at [469, 229] on div at bounding box center [468, 234] width 12 height 12
click at [472, 304] on div "Crear área de influencia" at bounding box center [489, 305] width 147 height 19
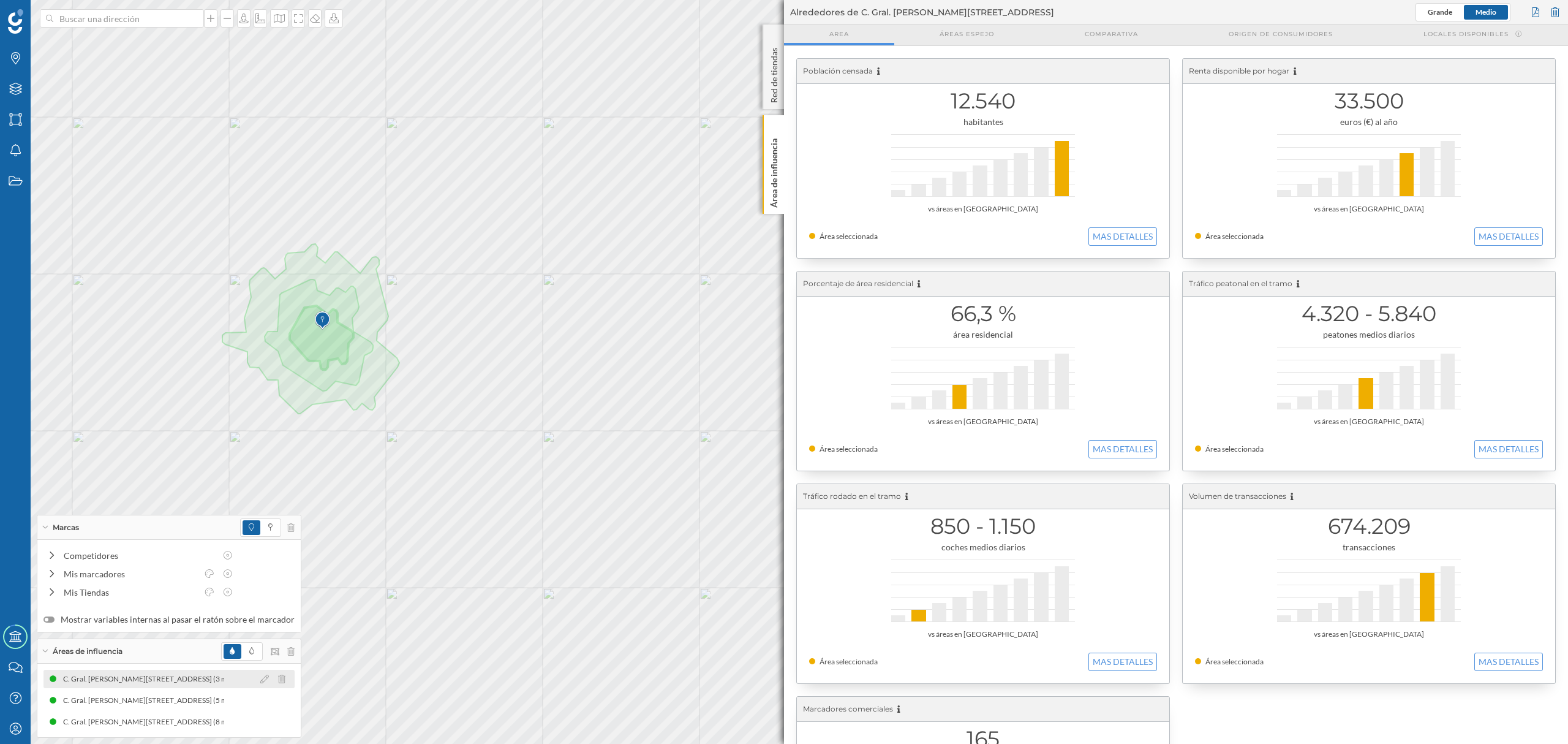
click at [159, 682] on div "C. Gral. [PERSON_NAME][STREET_ADDRESS] (3 min Andando)" at bounding box center [168, 679] width 210 height 12
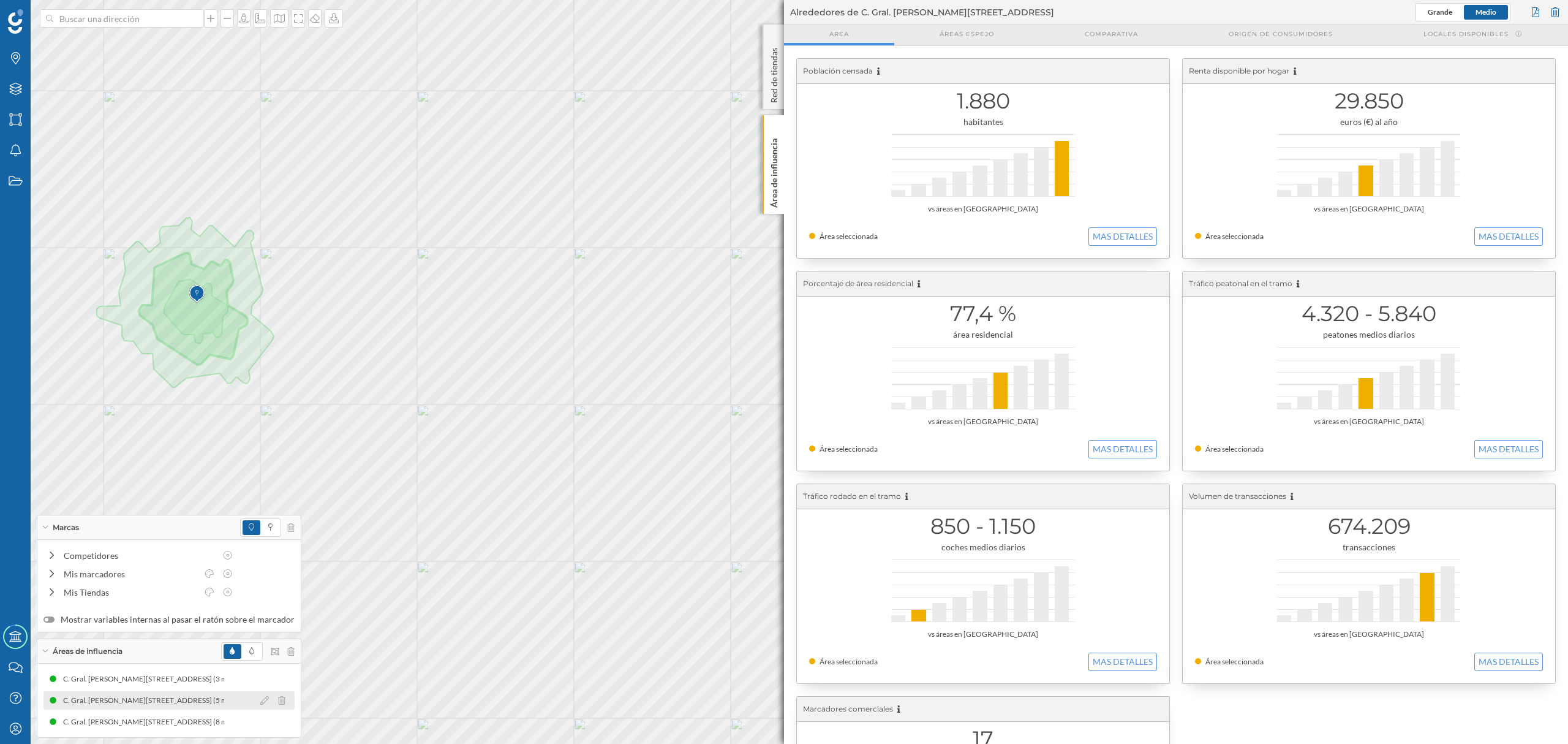
click at [147, 699] on div "C. Gral. [PERSON_NAME][STREET_ADDRESS] (5 min Andando)" at bounding box center [167, 701] width 210 height 12
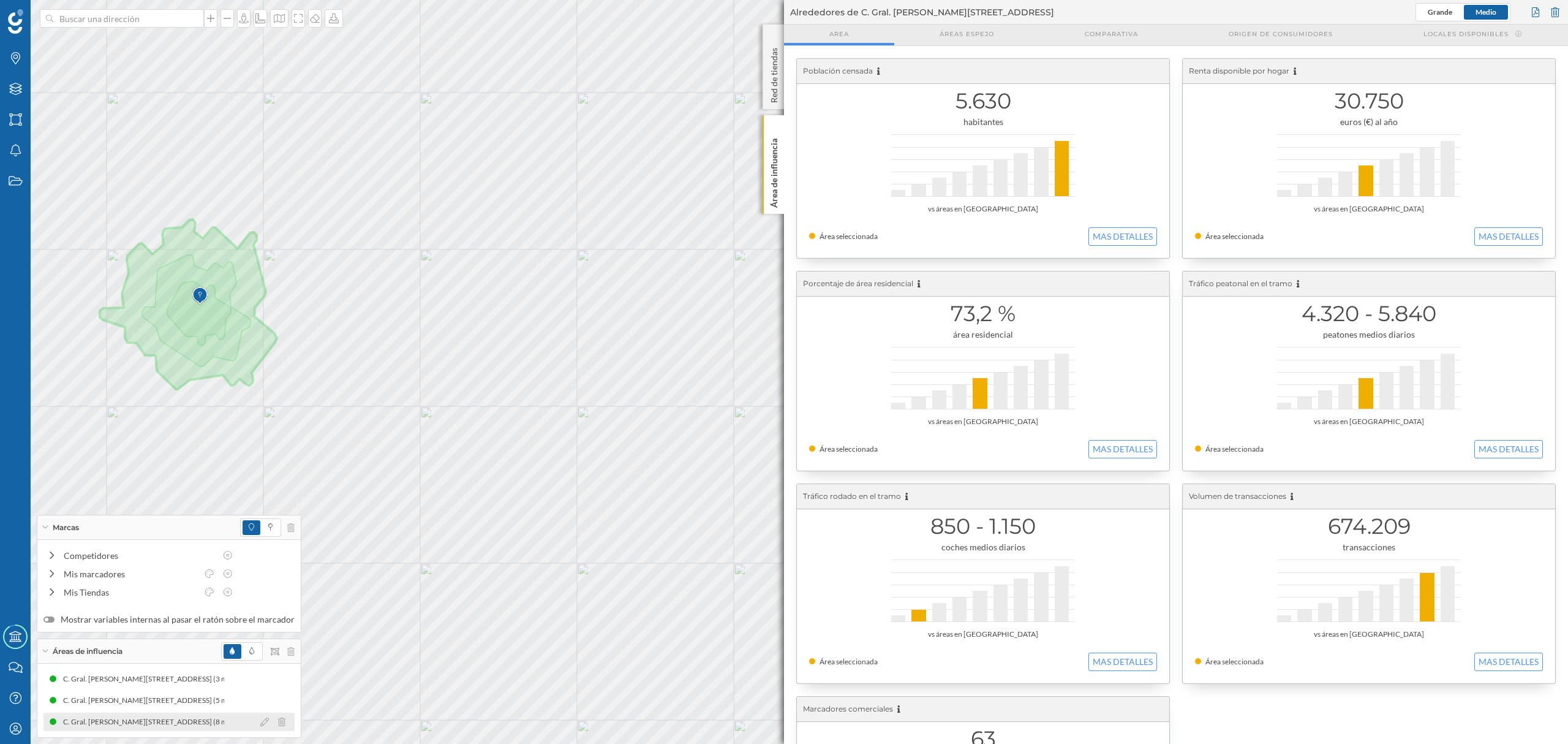
click at [204, 725] on div "C. Gral. [PERSON_NAME][STREET_ADDRESS] (8 min Andando)" at bounding box center [167, 722] width 210 height 12
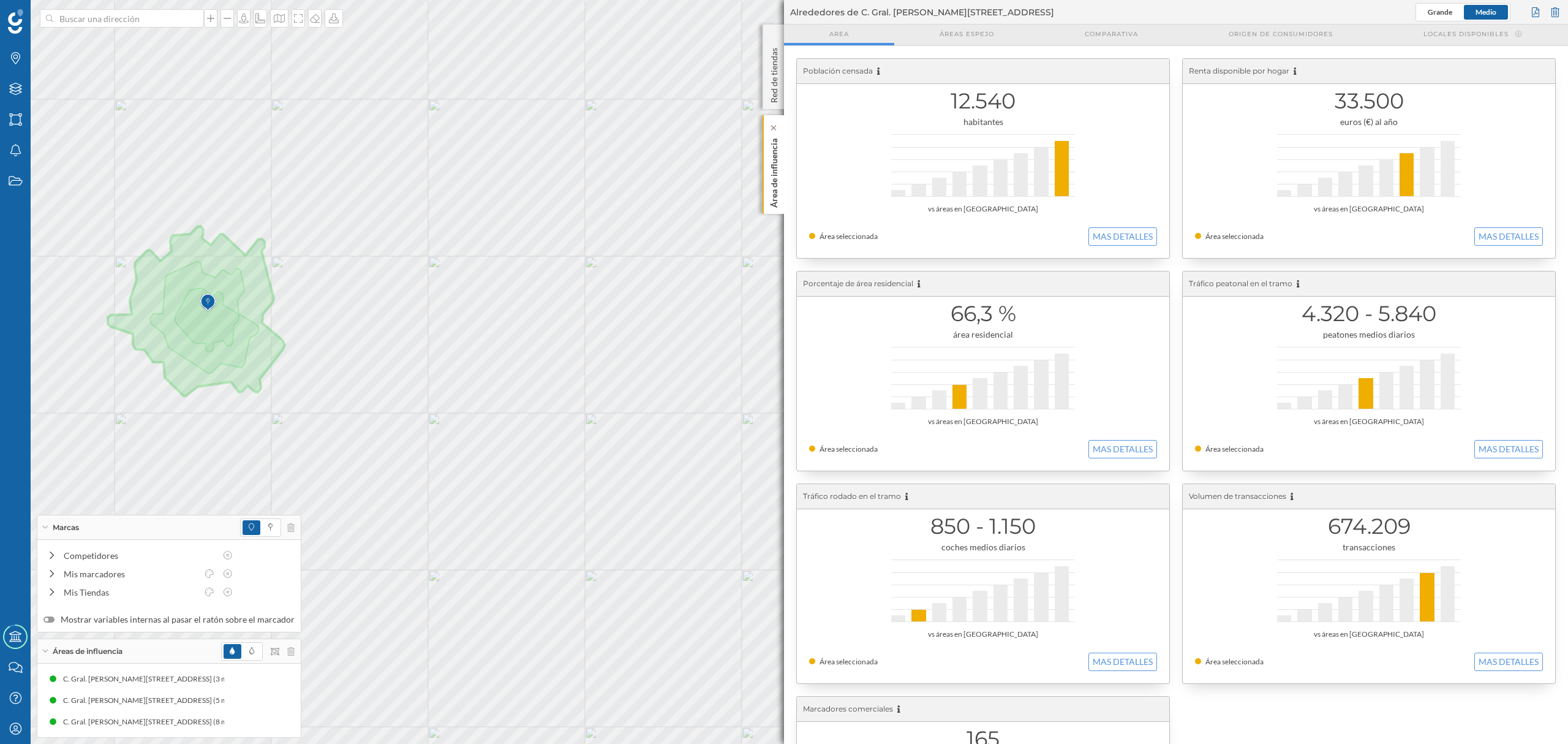
click at [766, 194] on div "Área de influencia" at bounding box center [773, 165] width 22 height 99
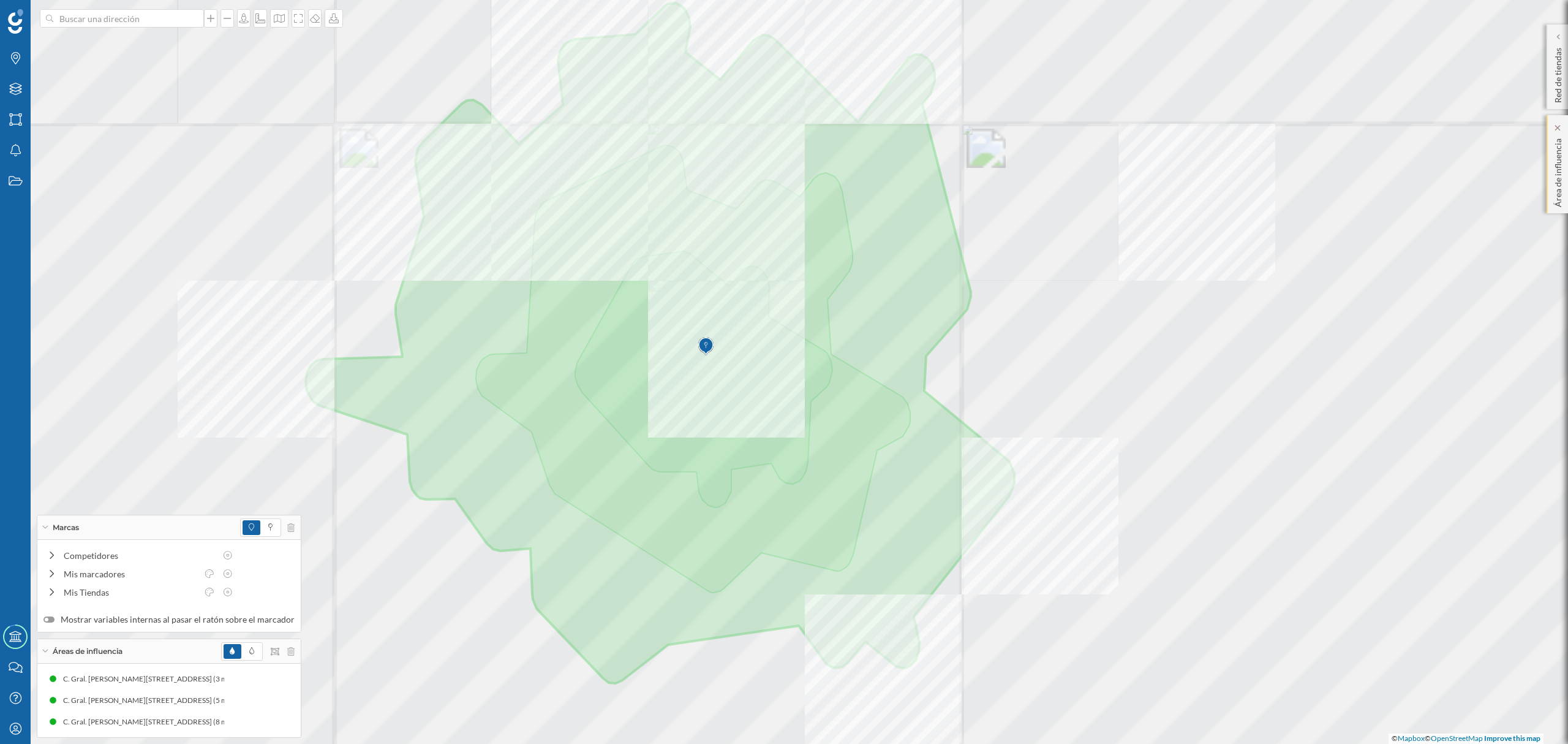
click at [615, 105] on div at bounding box center [615, 105] width 0 height 0
